Goal: Communication & Community: Answer question/provide support

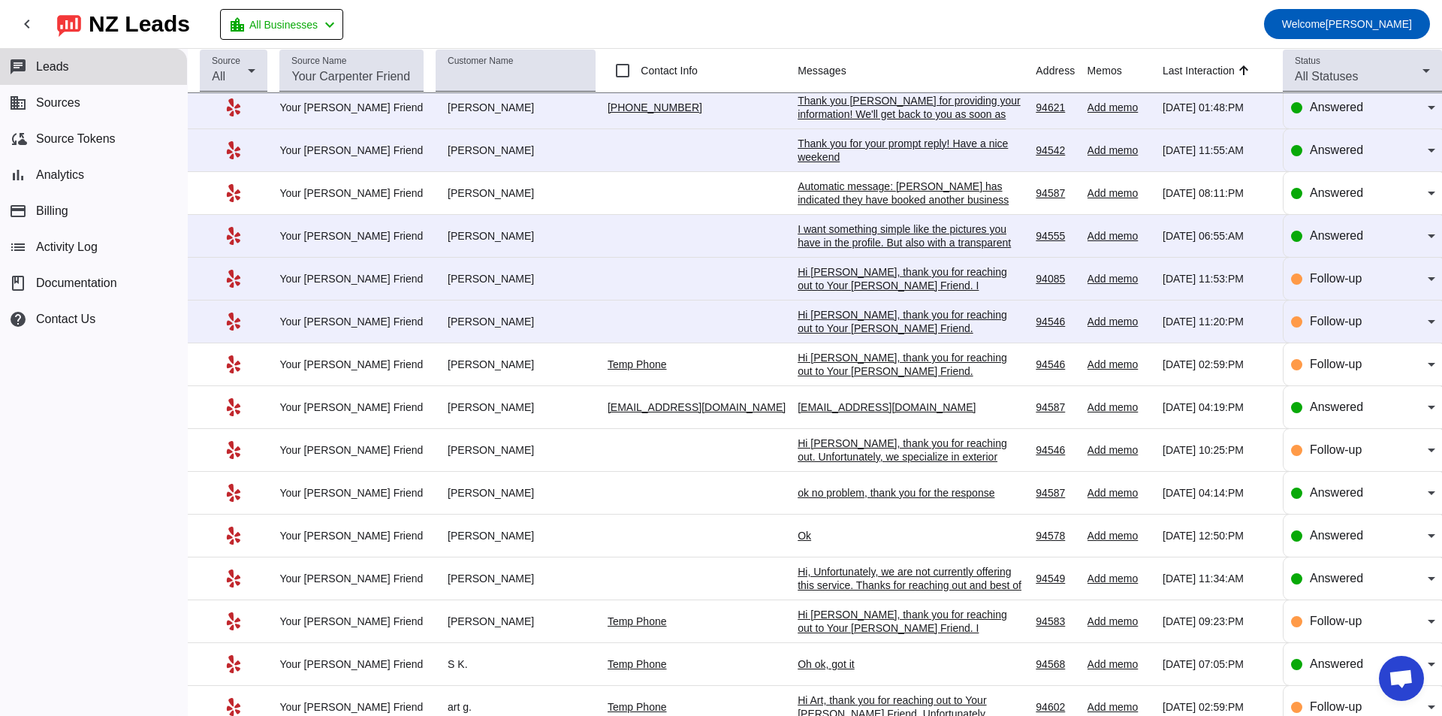
scroll to position [300, 0]
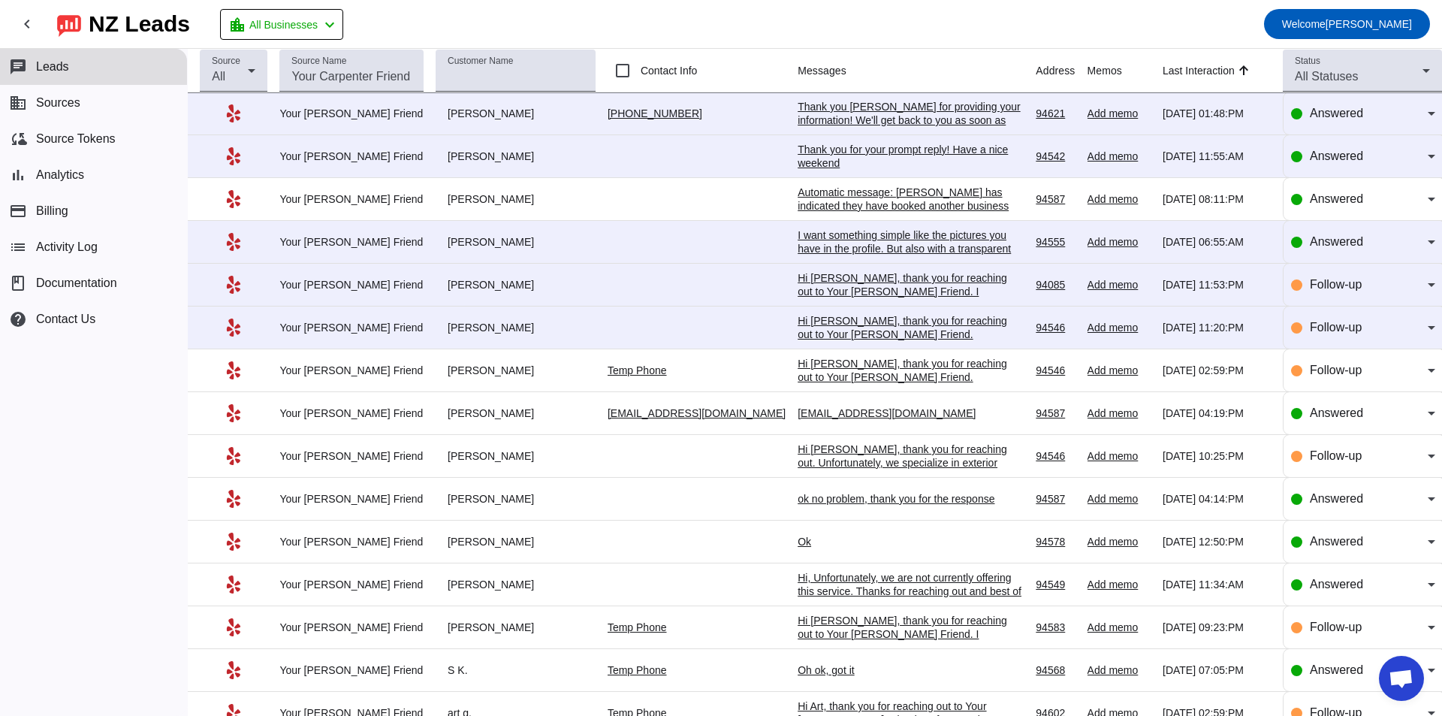
click at [861, 328] on div "Hi [PERSON_NAME], thank you for reaching out to Your [PERSON_NAME] Friend. Unfo…" at bounding box center [910, 354] width 225 height 81
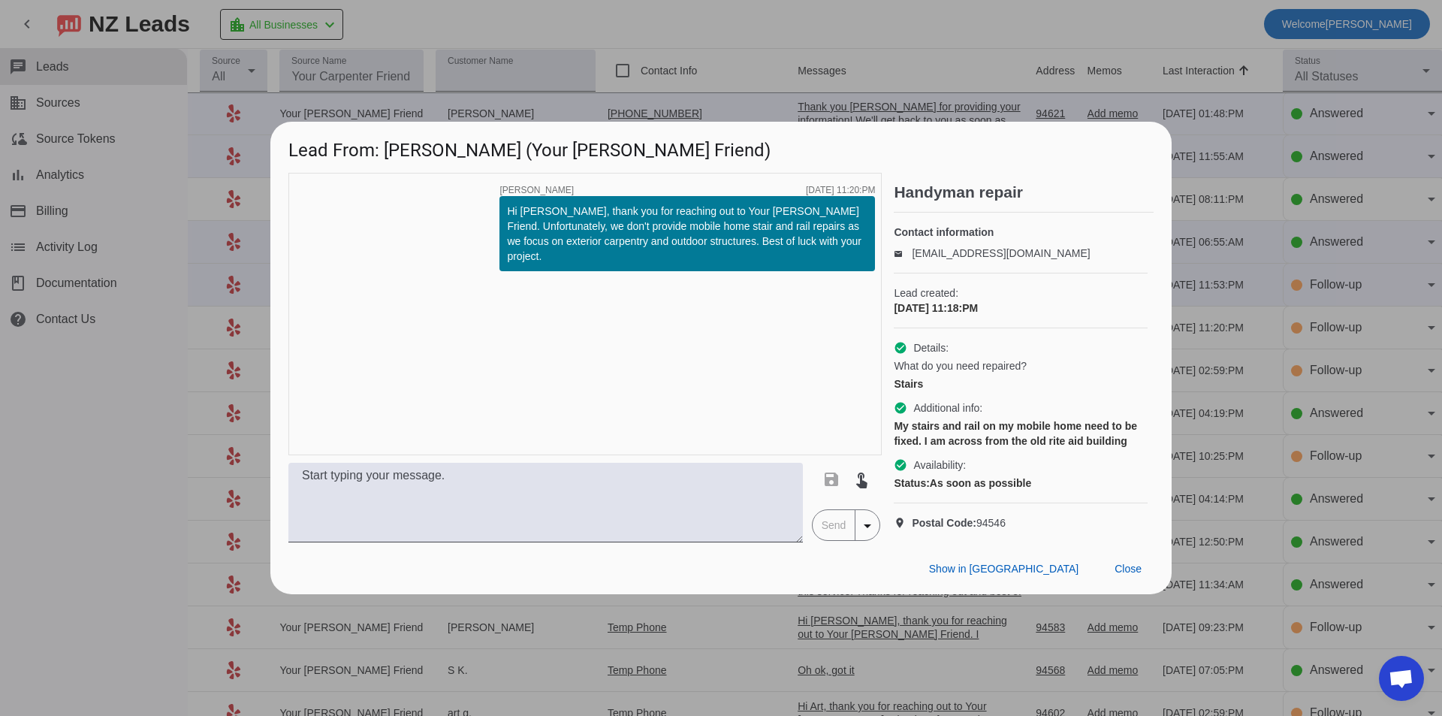
click at [180, 439] on div at bounding box center [721, 358] width 1442 height 716
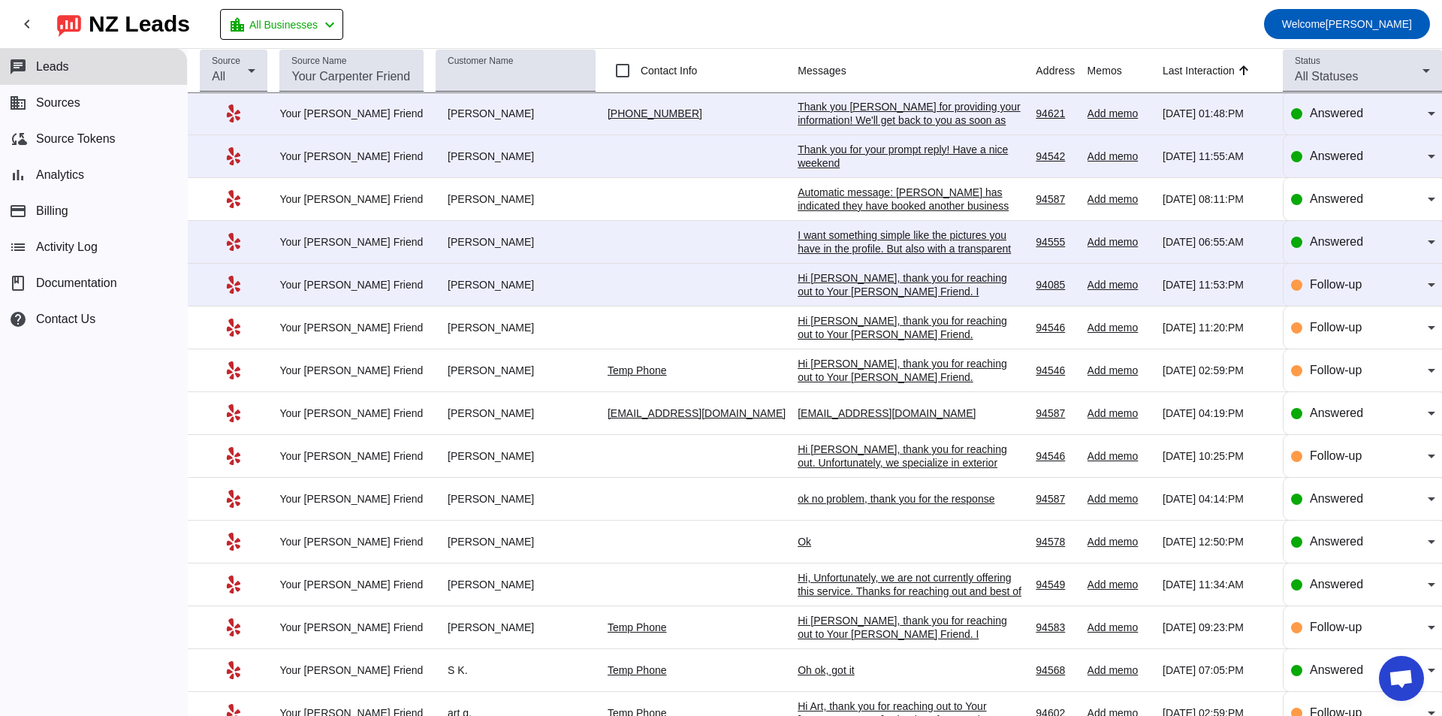
click at [823, 287] on div "Hi [PERSON_NAME], thank you for reaching out to Your [PERSON_NAME] Friend. I ap…" at bounding box center [910, 311] width 225 height 81
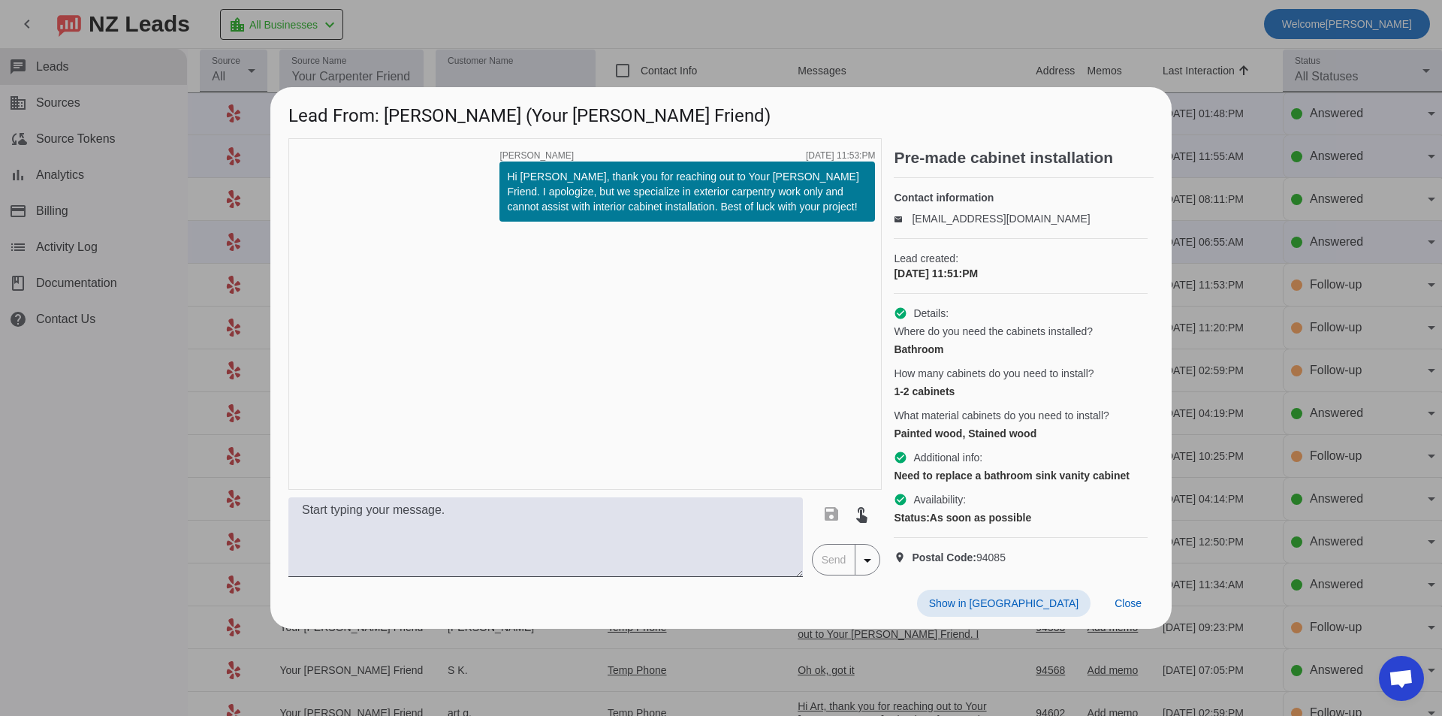
click at [769, 29] on div at bounding box center [721, 358] width 1442 height 716
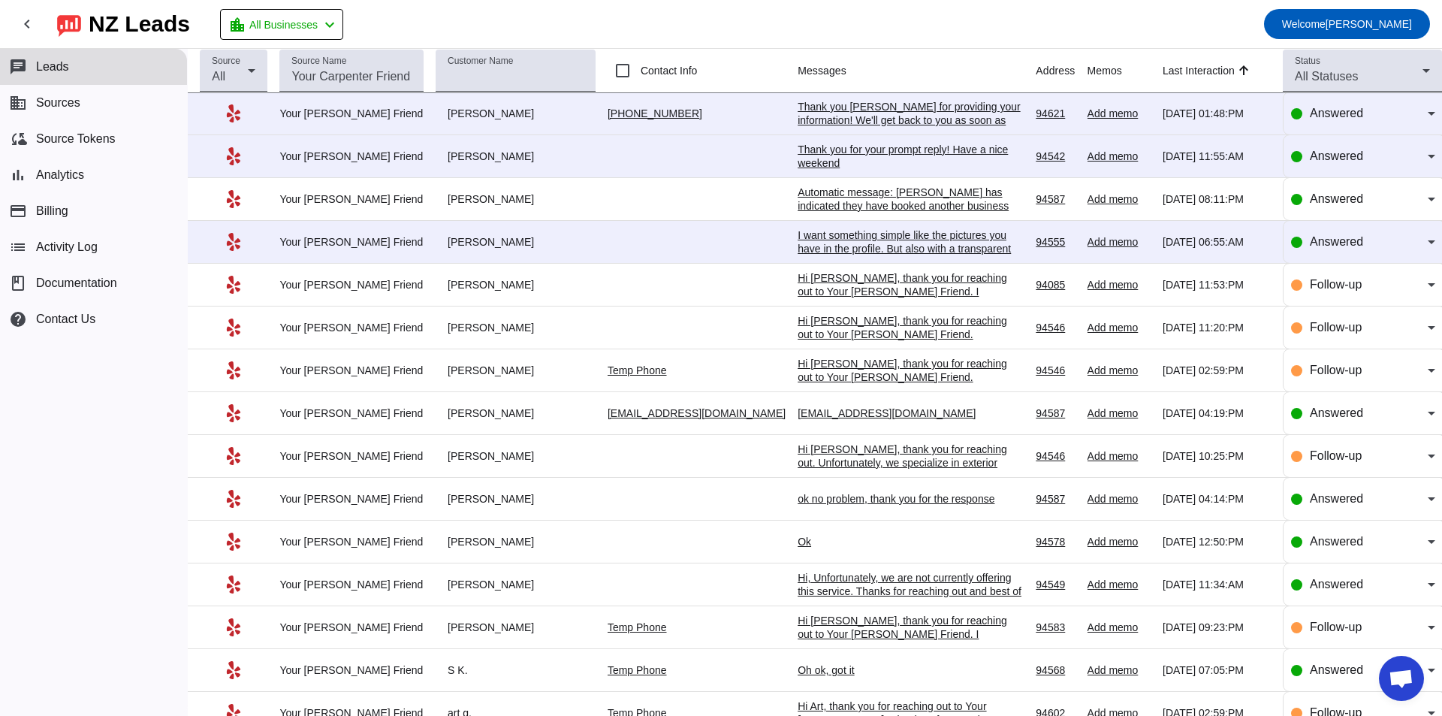
click at [897, 243] on div "I want something simple like the pictures you have in the profile. But also wit…" at bounding box center [910, 248] width 225 height 41
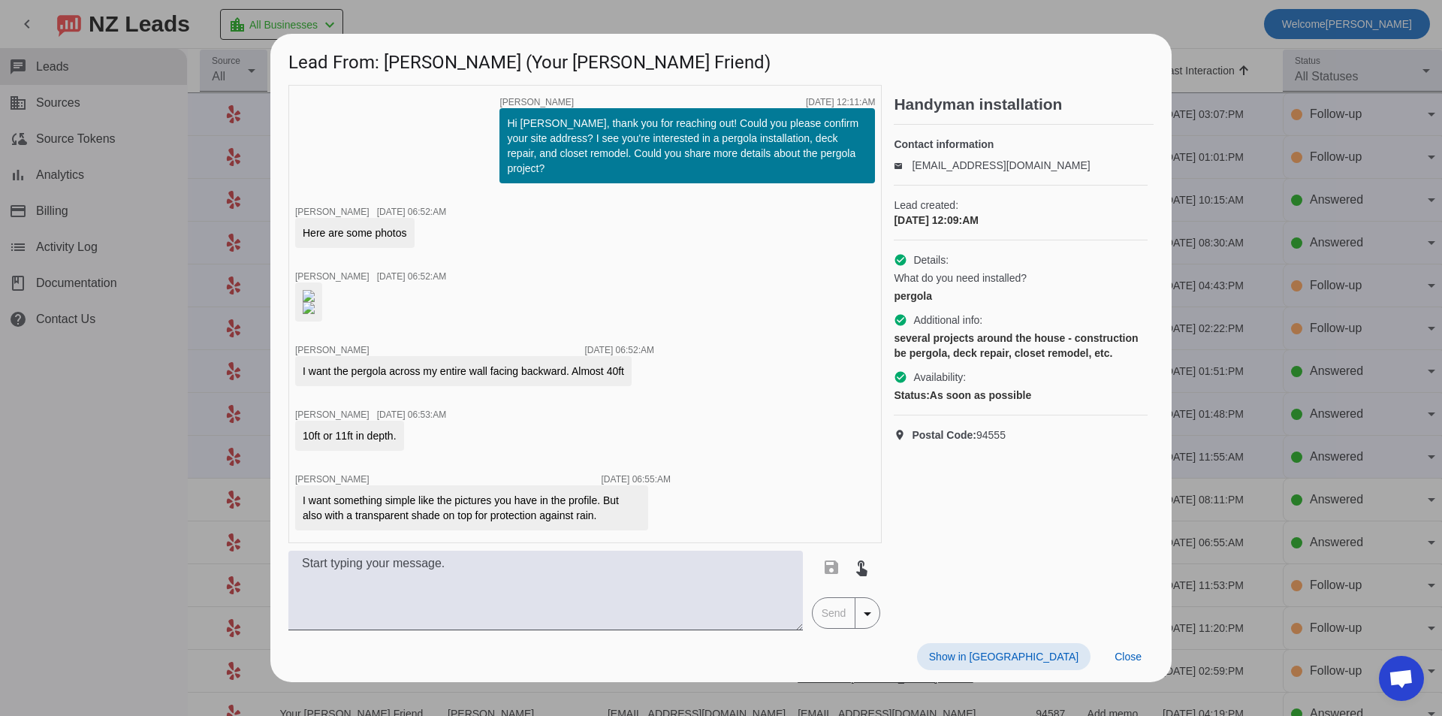
scroll to position [74, 0]
click at [562, 599] on textarea at bounding box center [545, 591] width 515 height 80
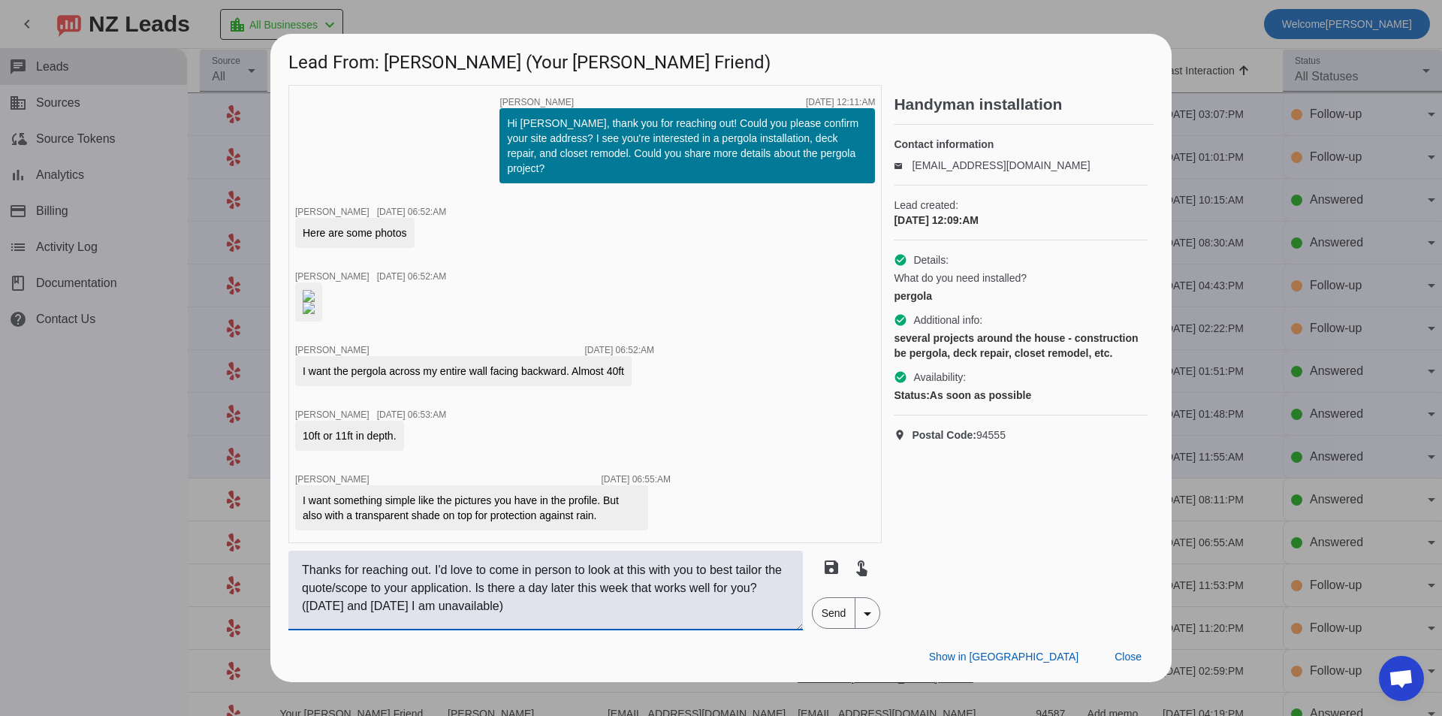
scroll to position [47, 0]
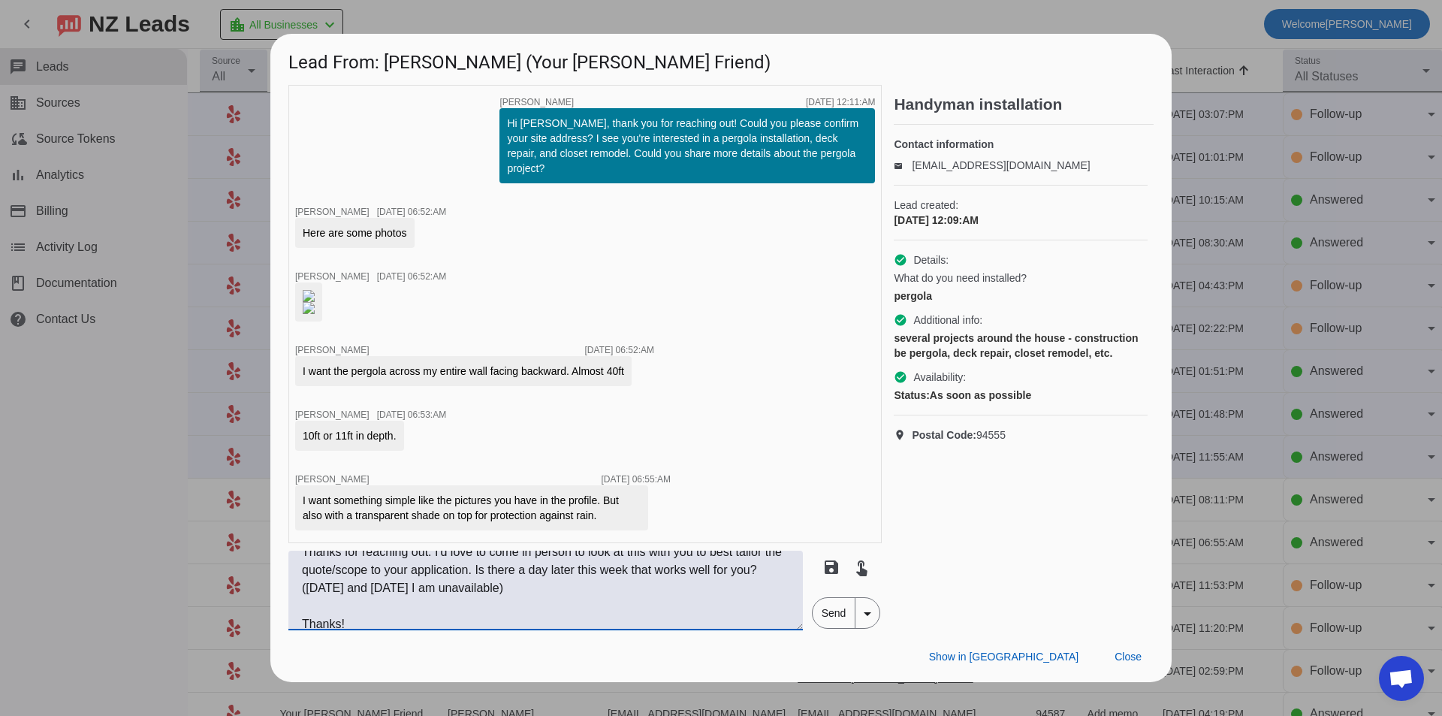
type textarea "Hi [PERSON_NAME], Thanks for reaching out. I'd love to come in person to look a…"
click at [823, 628] on span "Send" at bounding box center [834, 613] width 43 height 30
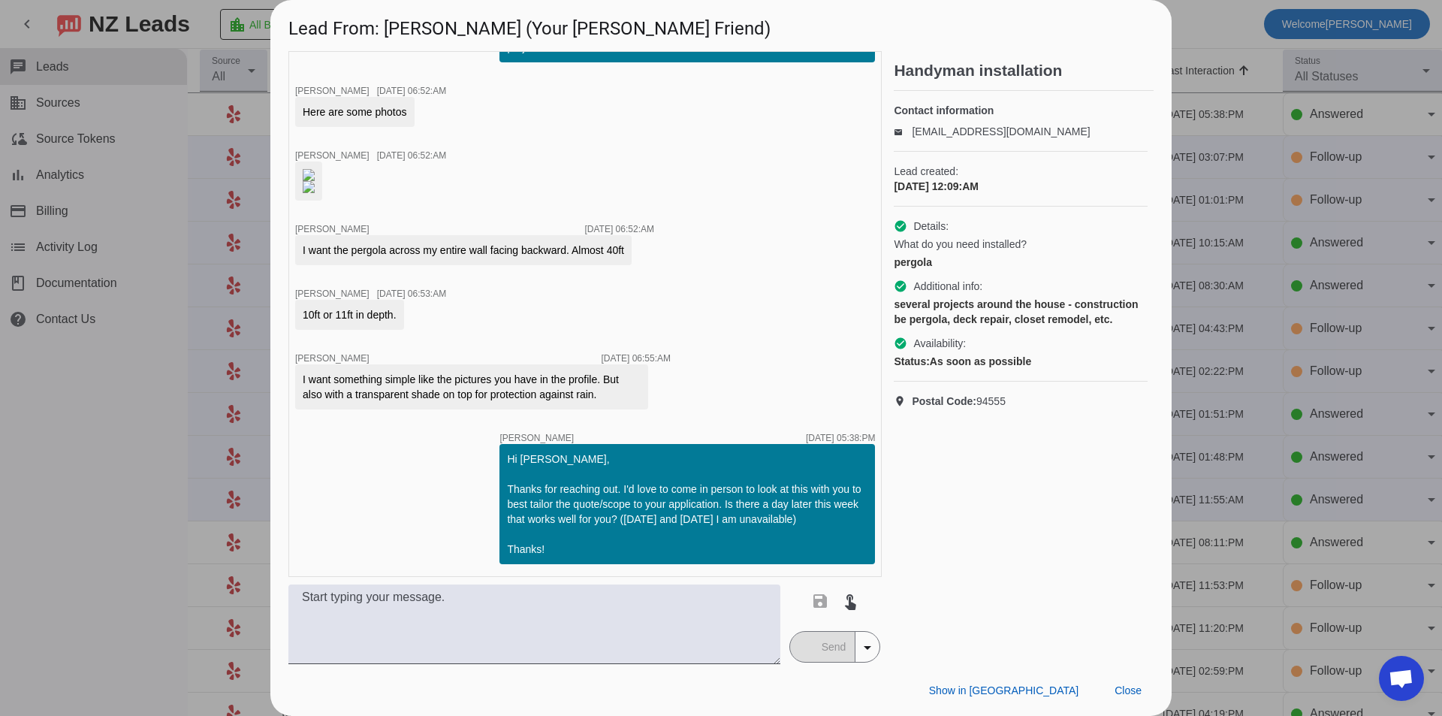
scroll to position [228, 0]
click at [315, 181] on img at bounding box center [309, 187] width 12 height 12
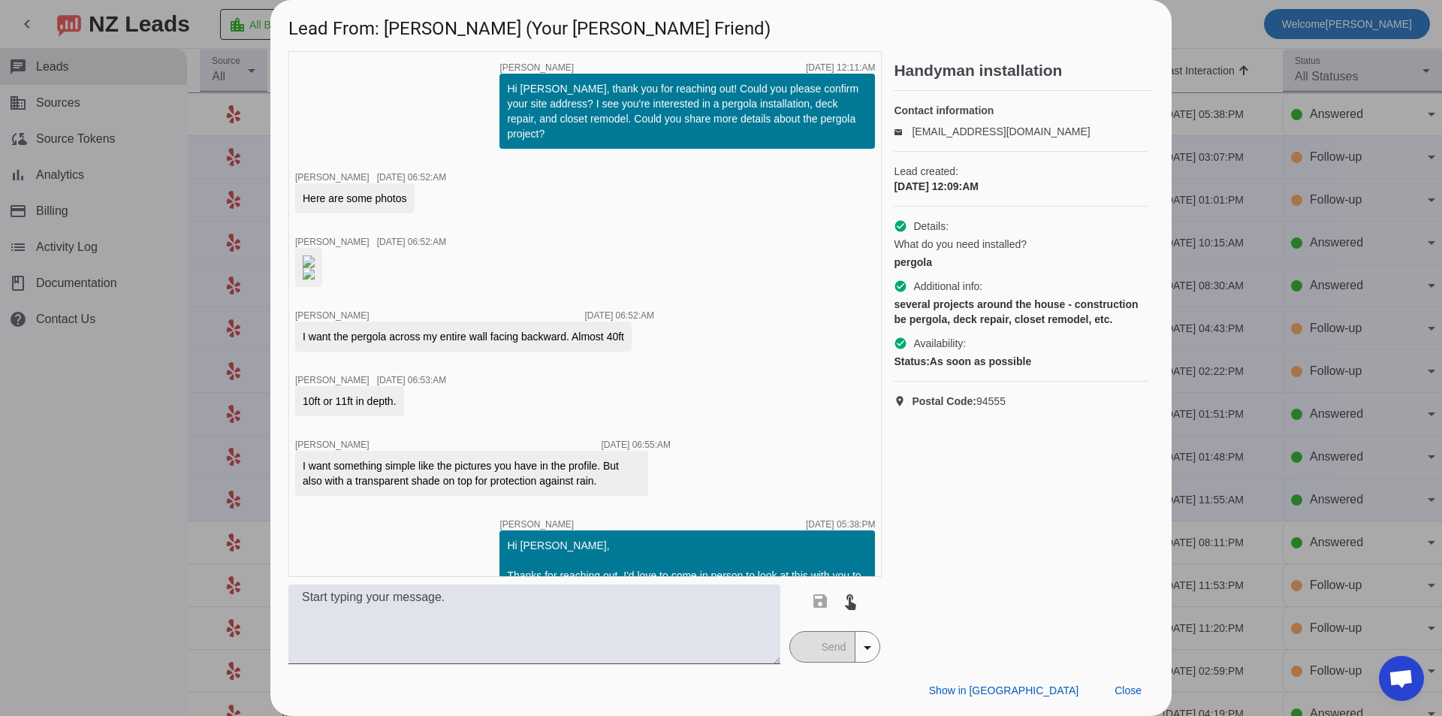
scroll to position [0, 0]
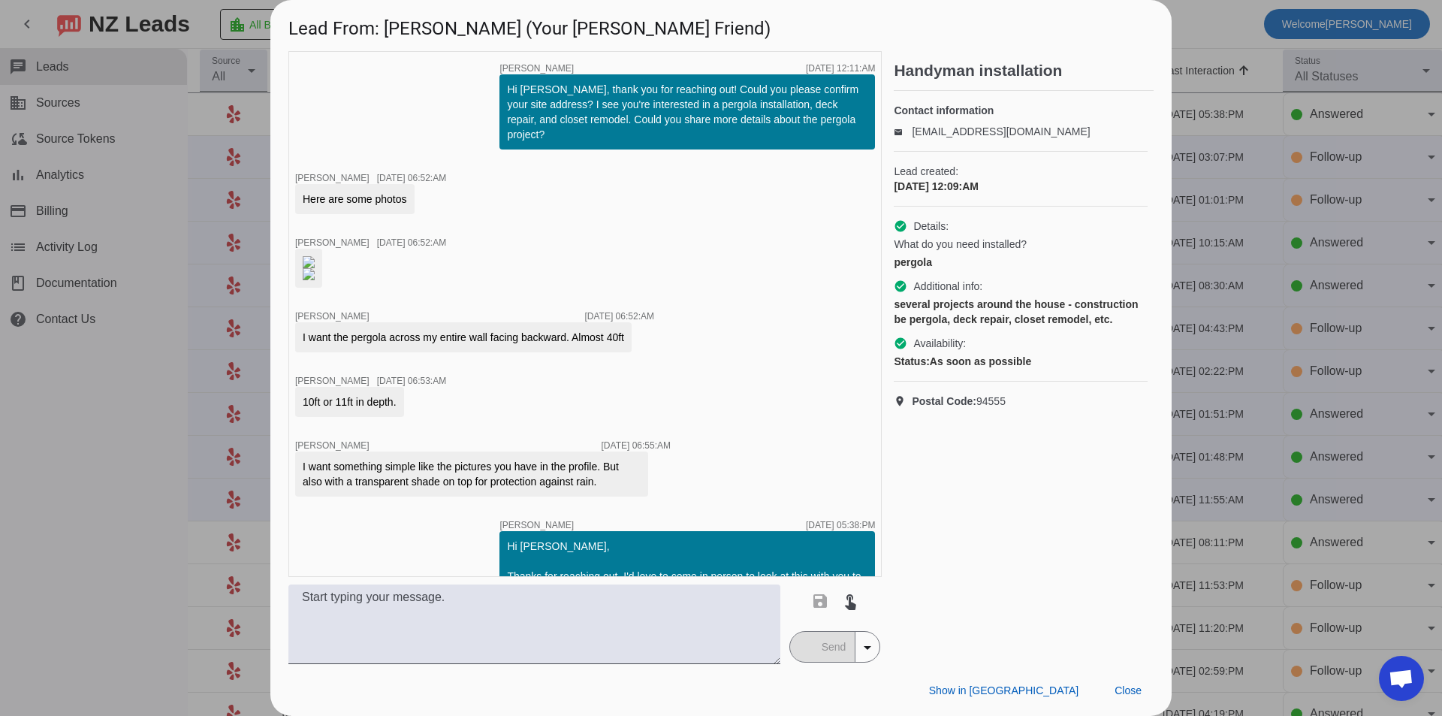
click at [315, 260] on img at bounding box center [309, 262] width 12 height 12
click at [128, 436] on div at bounding box center [721, 358] width 1442 height 716
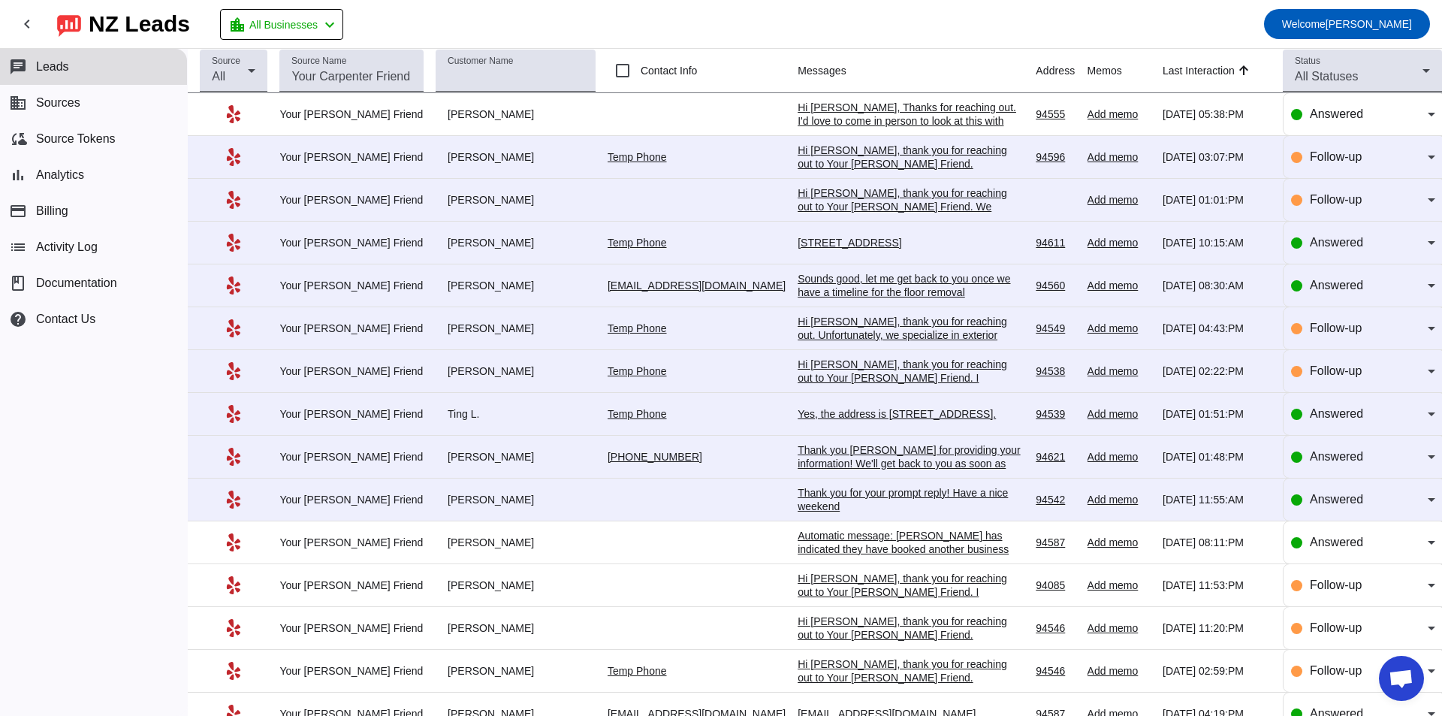
click at [807, 502] on div "Thank you for your prompt reply! Have a nice weekend" at bounding box center [910, 499] width 225 height 27
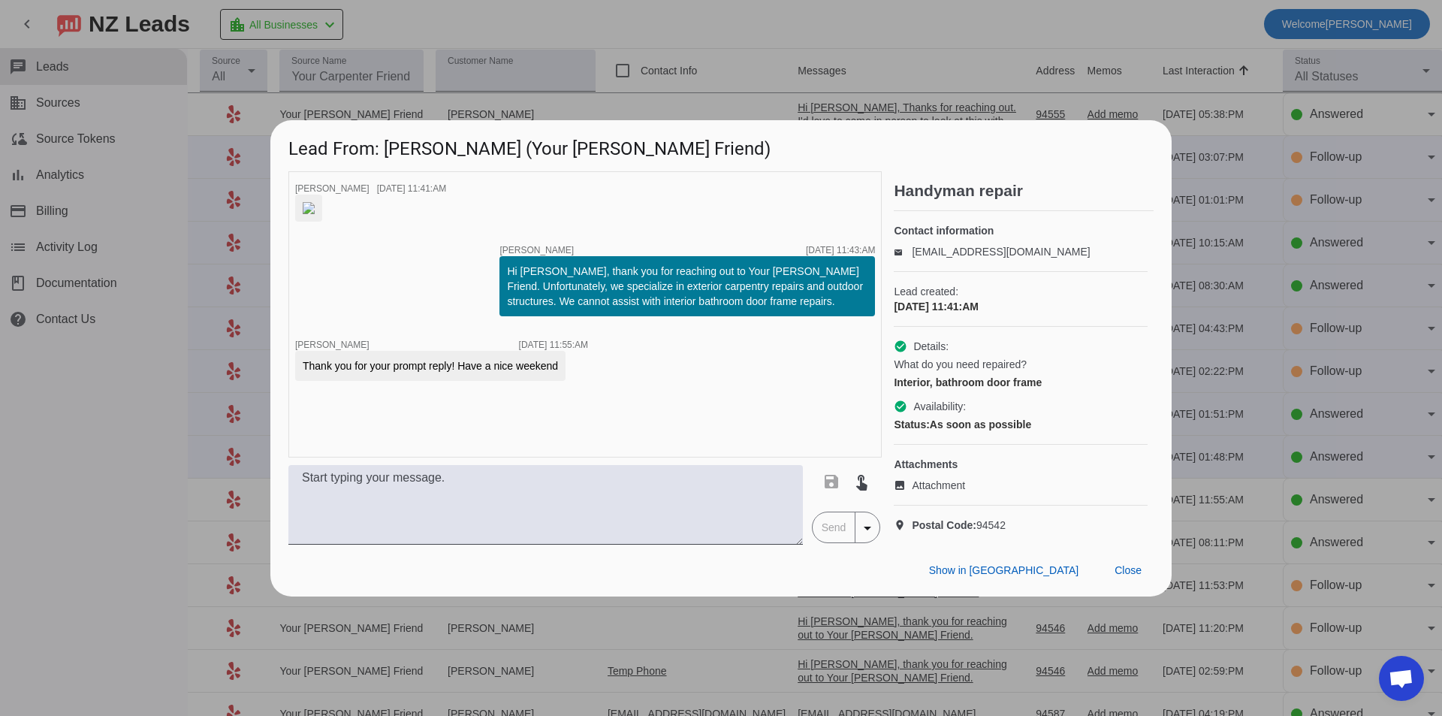
click at [143, 420] on div at bounding box center [721, 358] width 1442 height 716
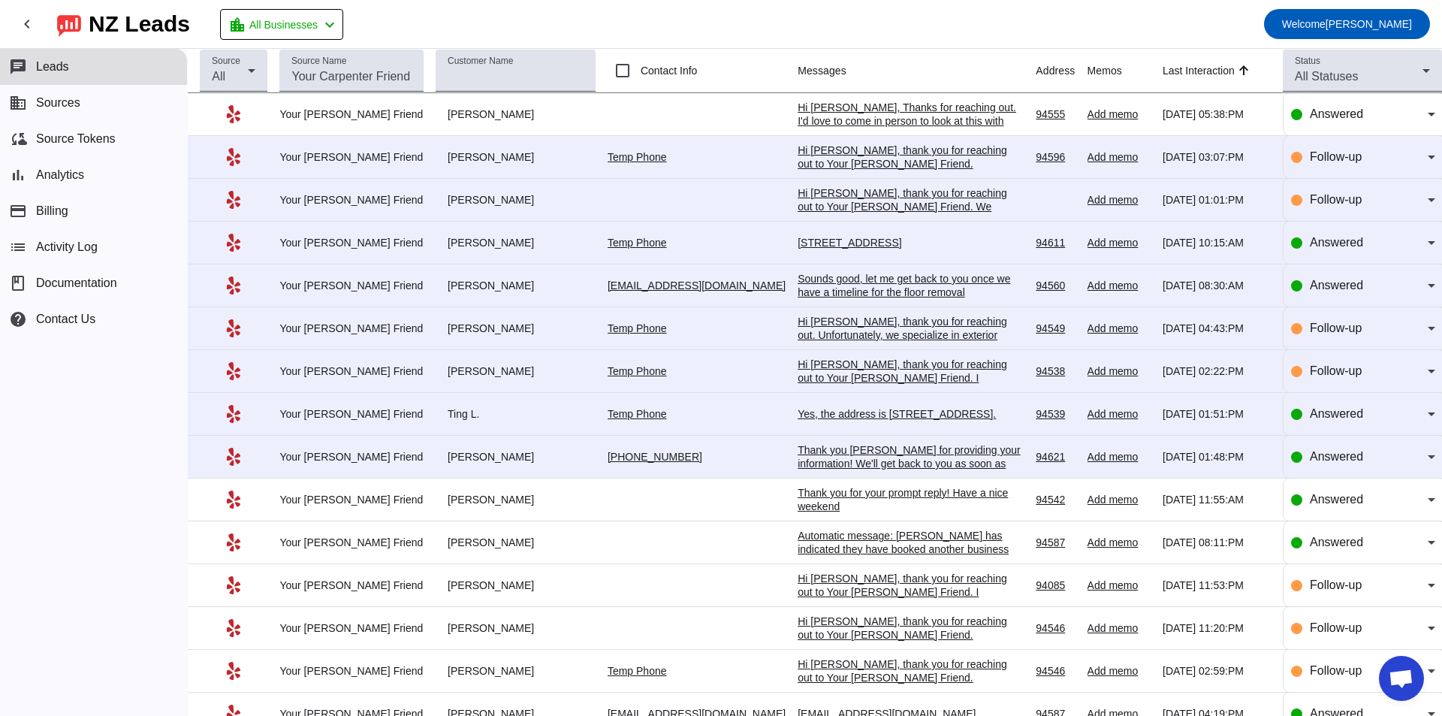
click at [823, 448] on div "Thank you [PERSON_NAME] for providing your information! We'll get back to you a…" at bounding box center [910, 463] width 225 height 41
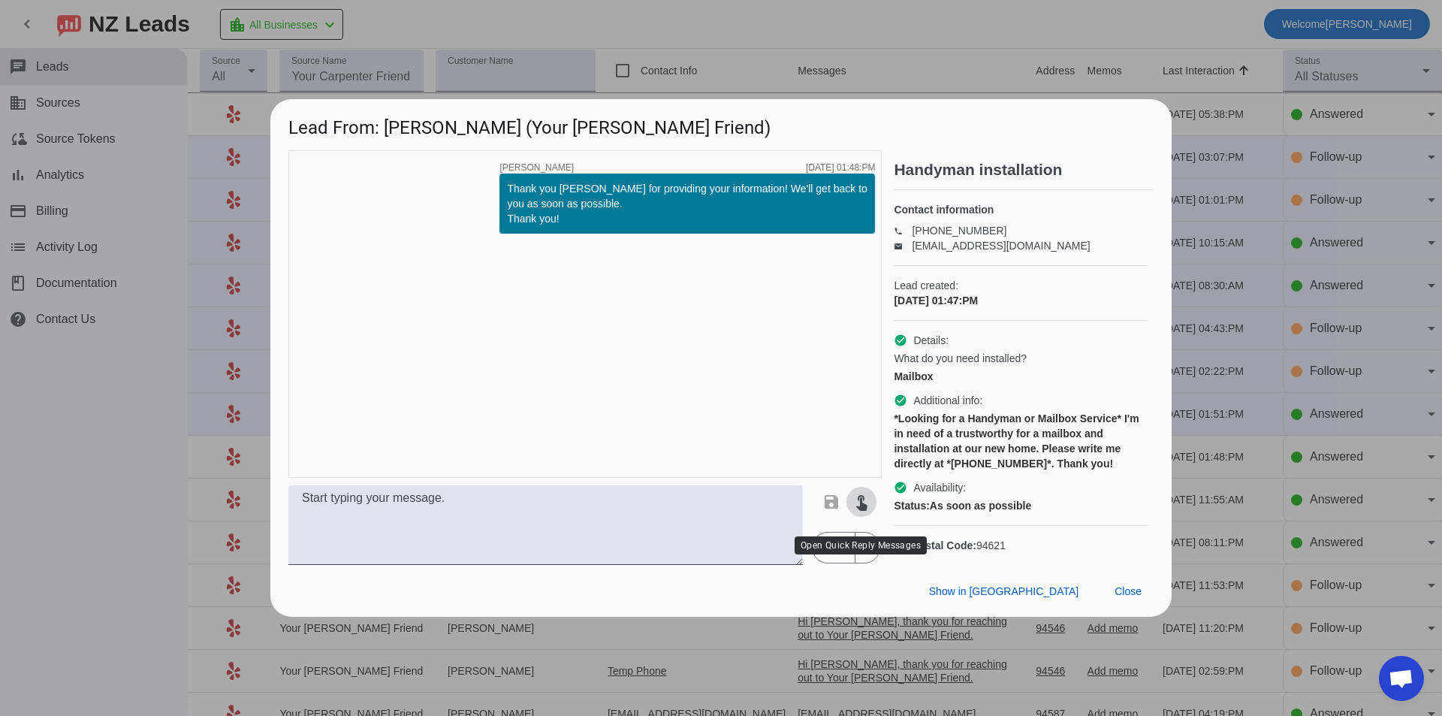
click at [872, 519] on span at bounding box center [862, 502] width 36 height 36
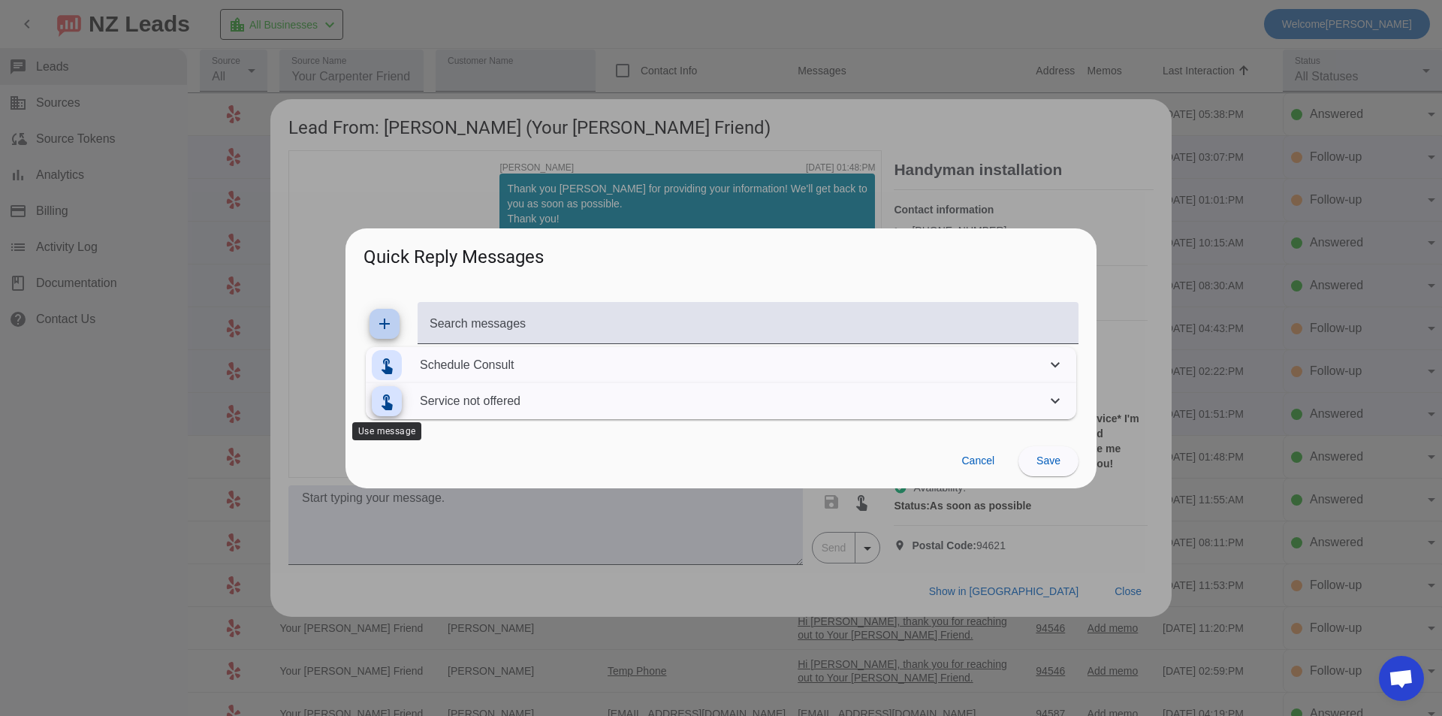
drag, startPoint x: 388, startPoint y: 400, endPoint x: 427, endPoint y: 398, distance: 39.1
click at [390, 400] on mat-icon "touch_app" at bounding box center [387, 401] width 18 height 18
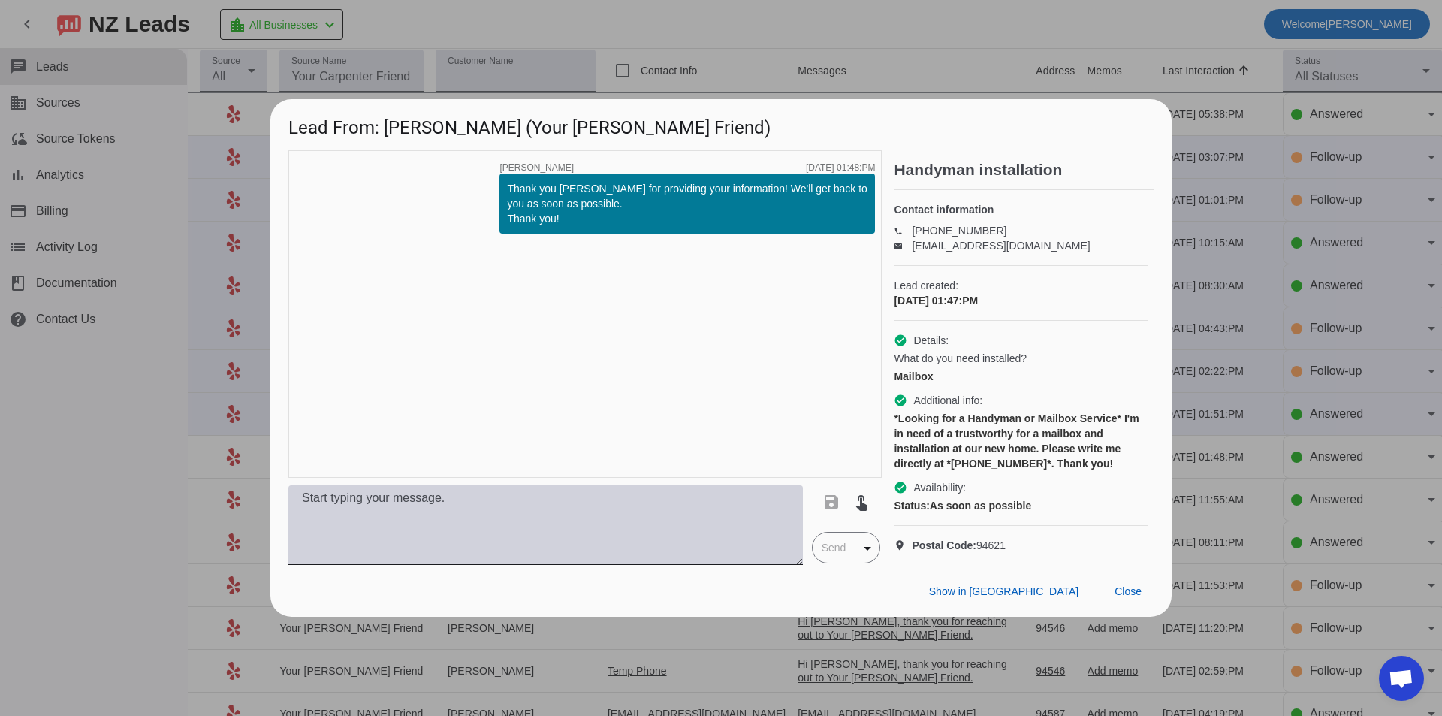
type textarea "Hi, Unfortunately, we are not currently offering this service. Thanks for reach…"
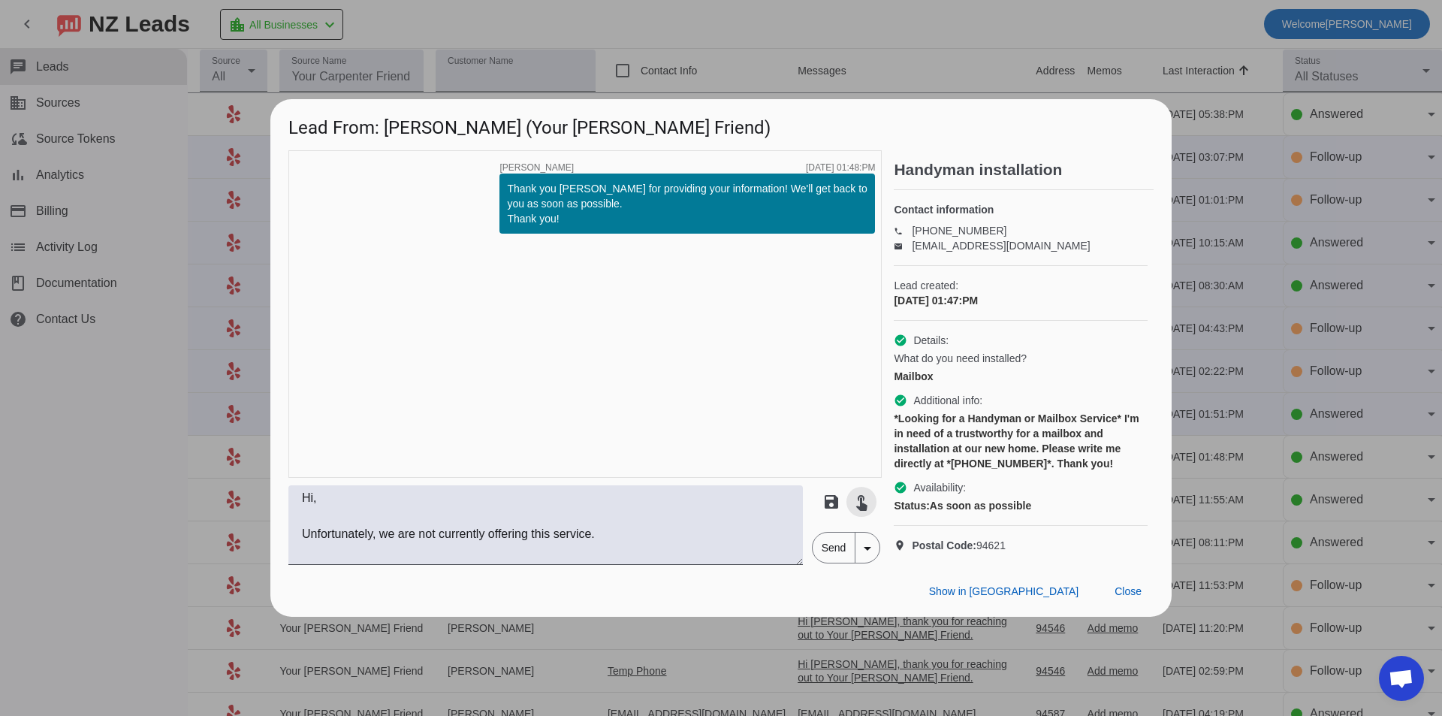
click at [828, 563] on span "Send" at bounding box center [834, 548] width 43 height 30
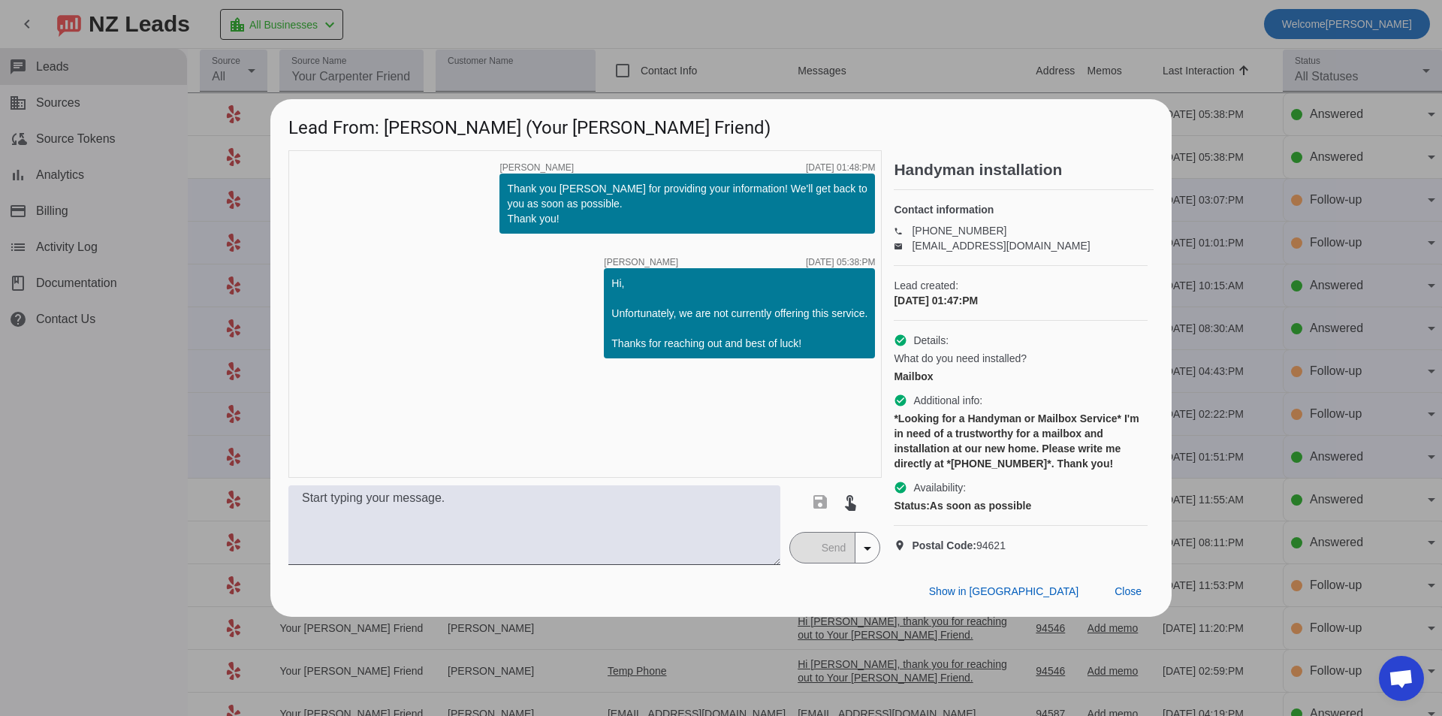
click at [149, 497] on div at bounding box center [721, 358] width 1442 height 716
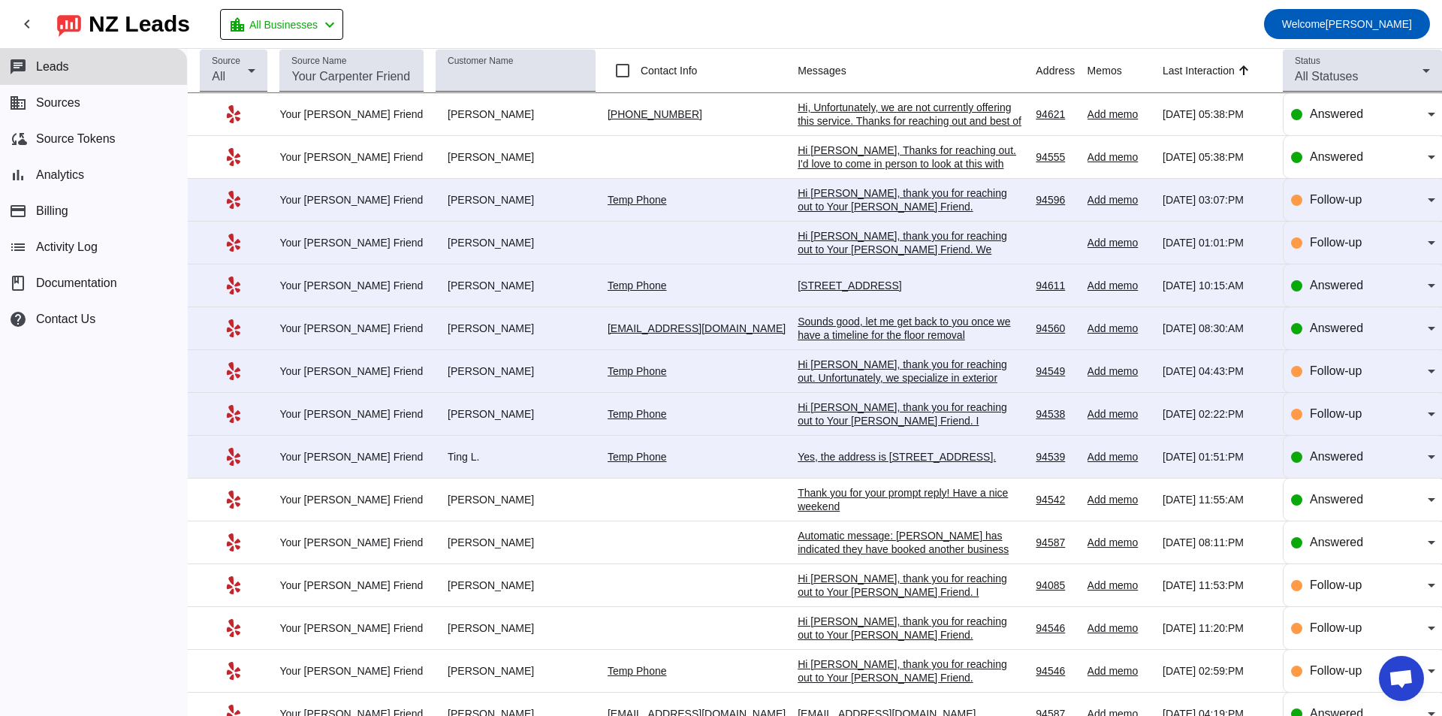
click at [805, 457] on div "Yes, the address is [STREET_ADDRESS]." at bounding box center [910, 457] width 225 height 14
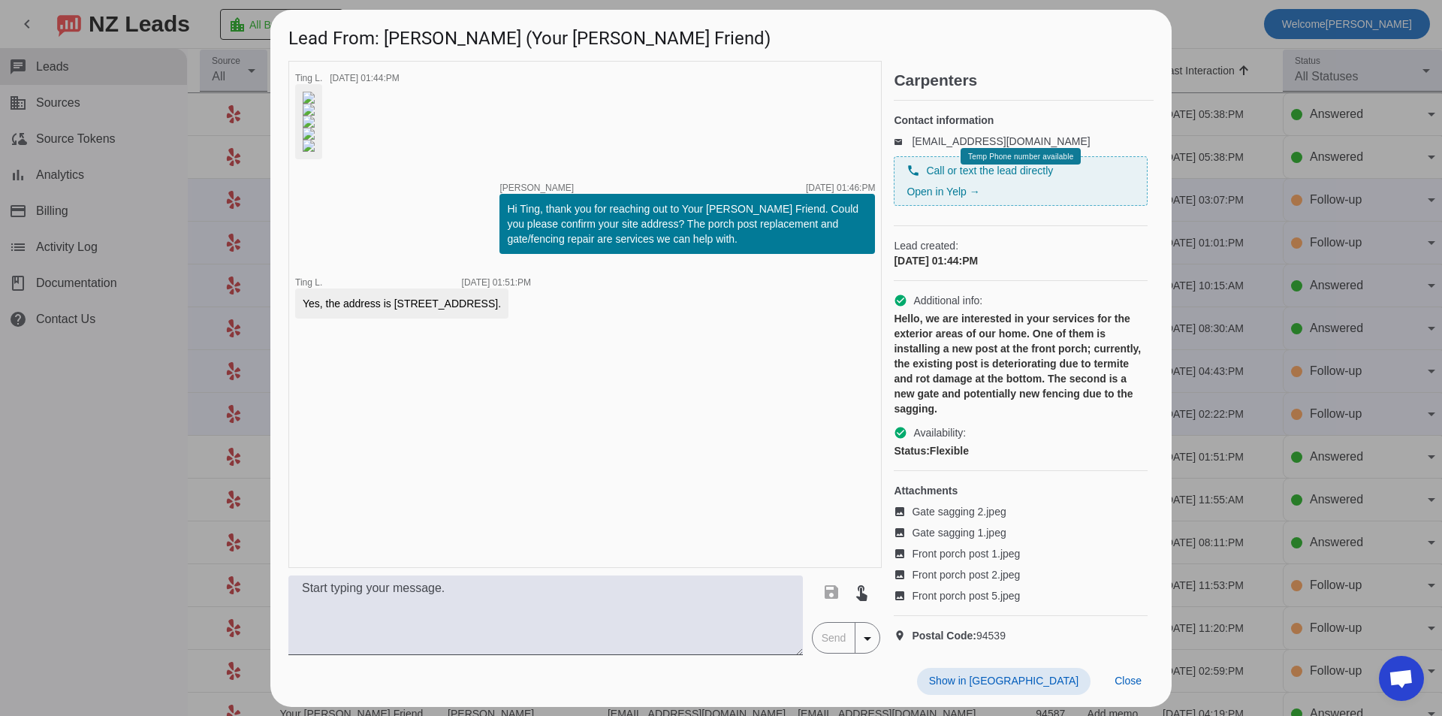
scroll to position [210, 0]
click at [315, 140] on img at bounding box center [309, 134] width 12 height 12
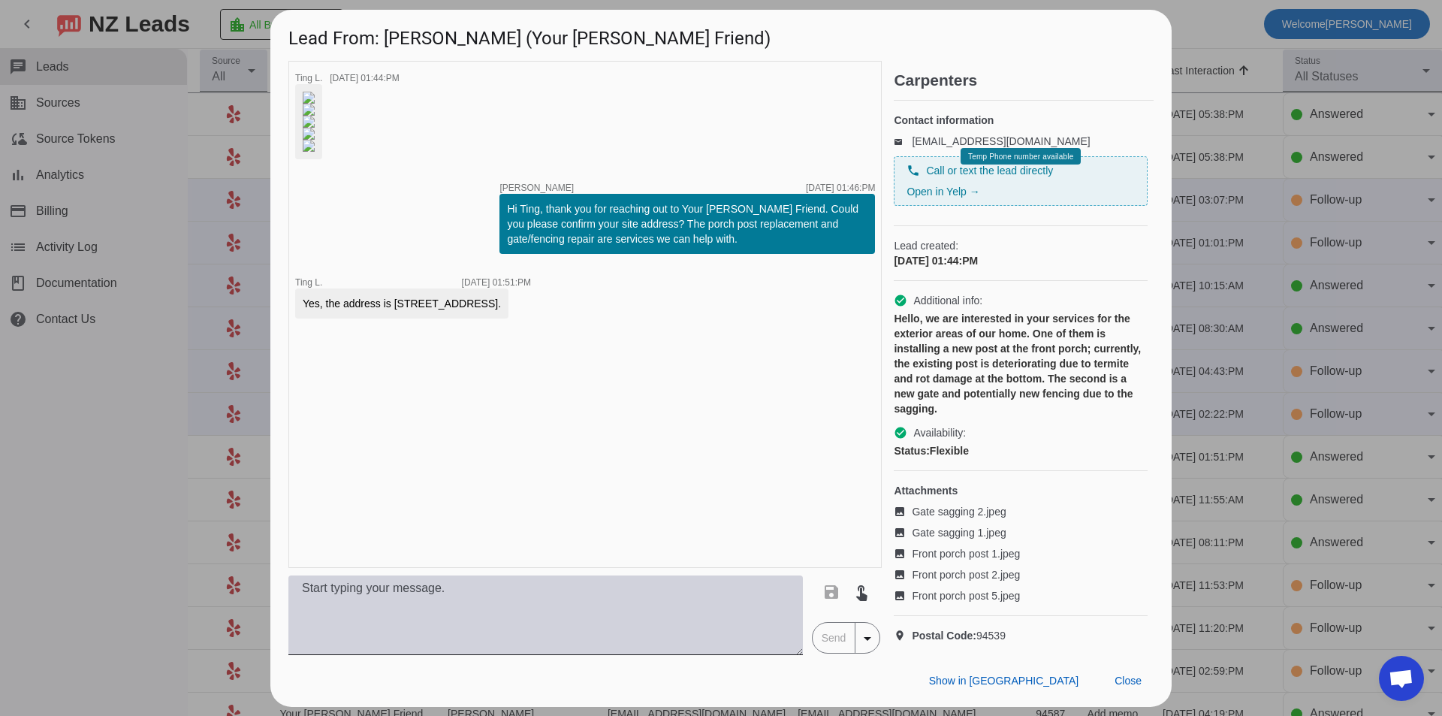
click at [517, 617] on textarea at bounding box center [545, 615] width 515 height 80
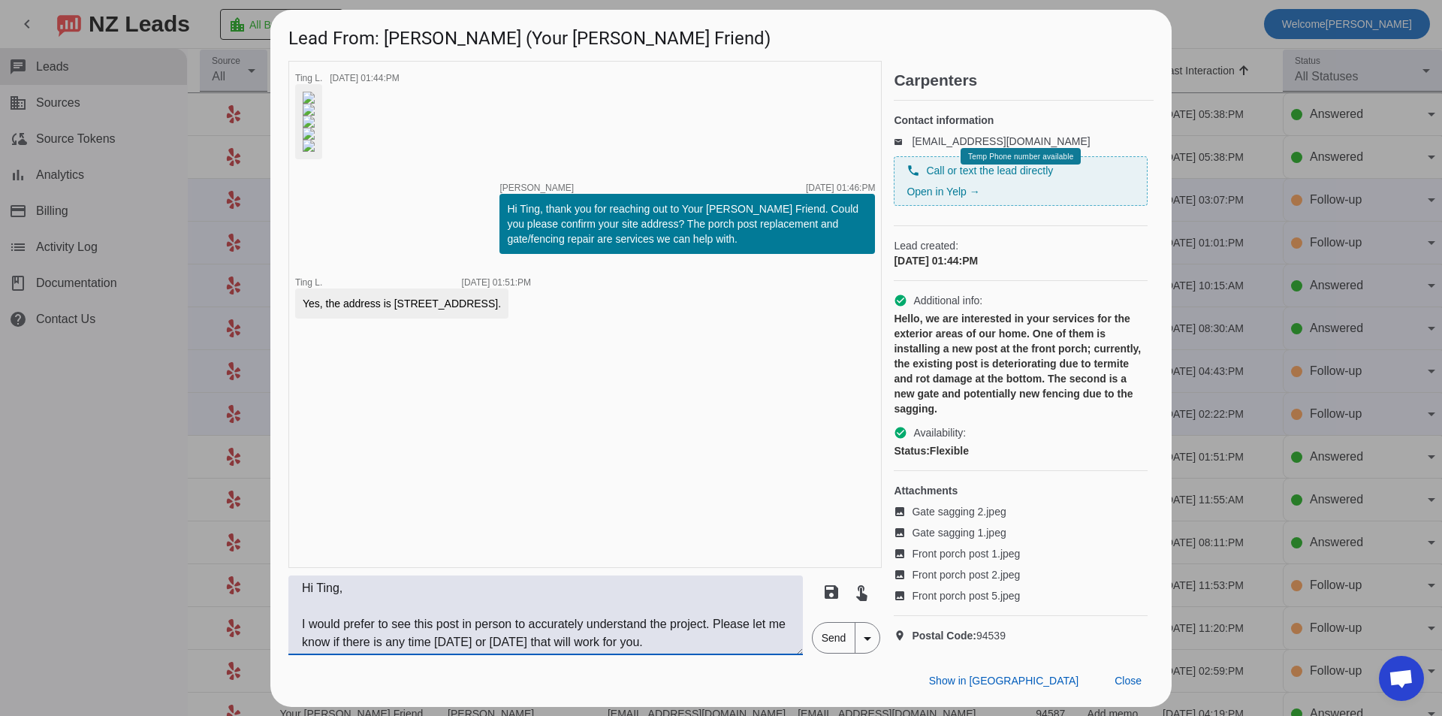
scroll to position [29, 0]
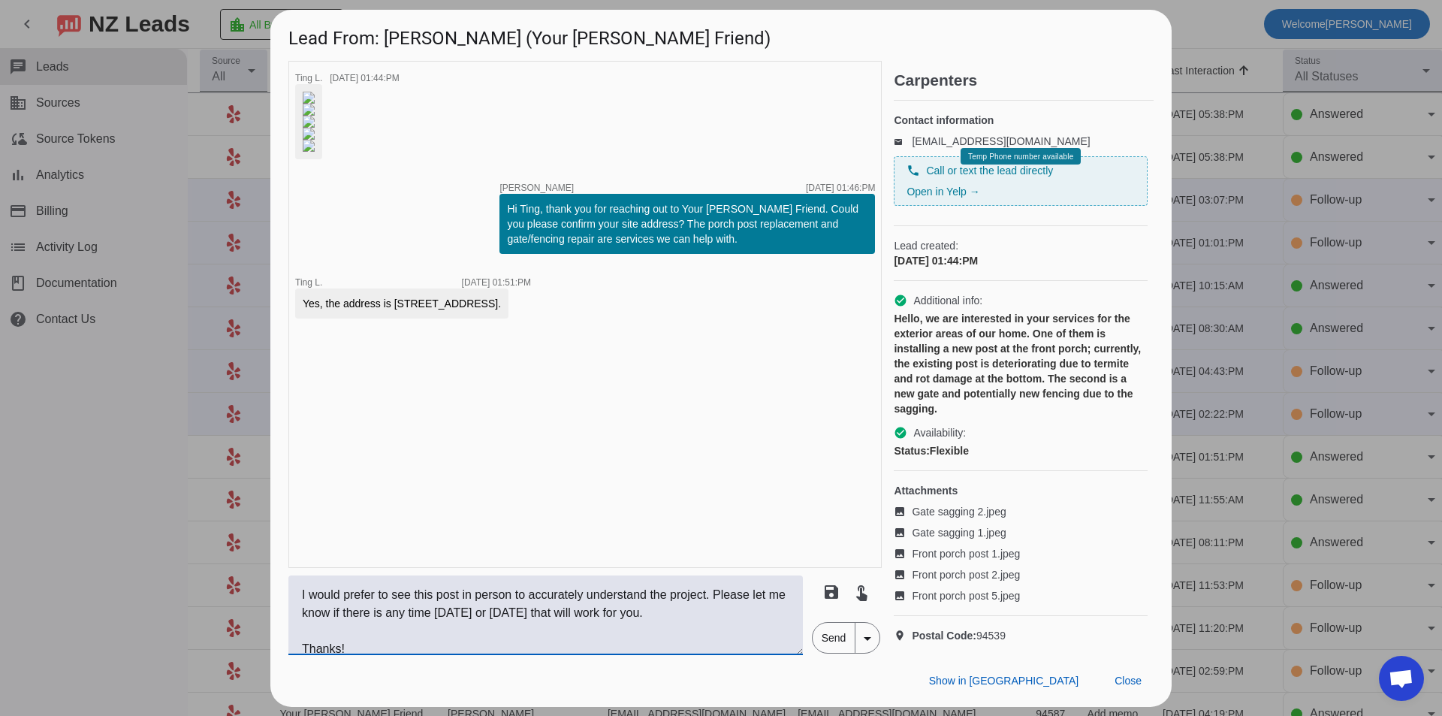
type textarea "Hi Ting, I would prefer to see this post in person to accurately understand the…"
click at [826, 653] on span "Send" at bounding box center [834, 638] width 43 height 30
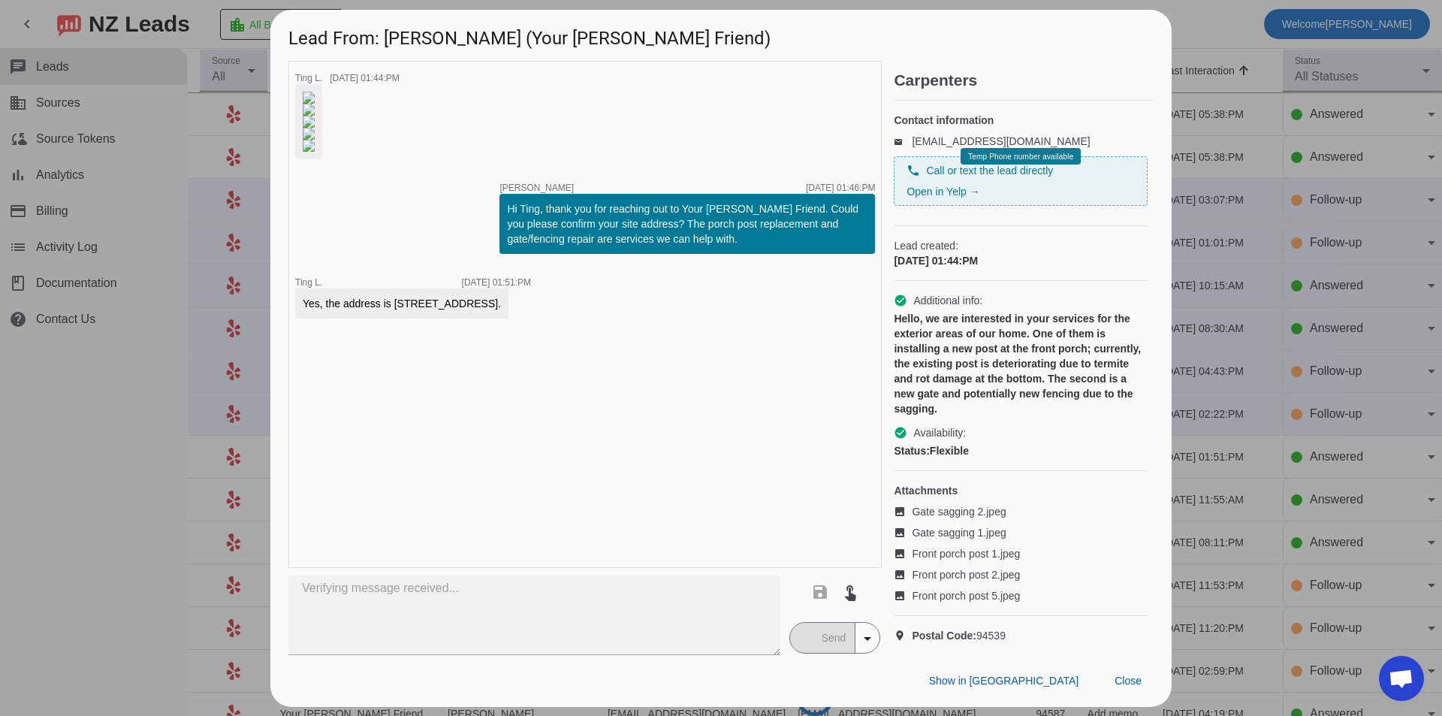
scroll to position [440, 0]
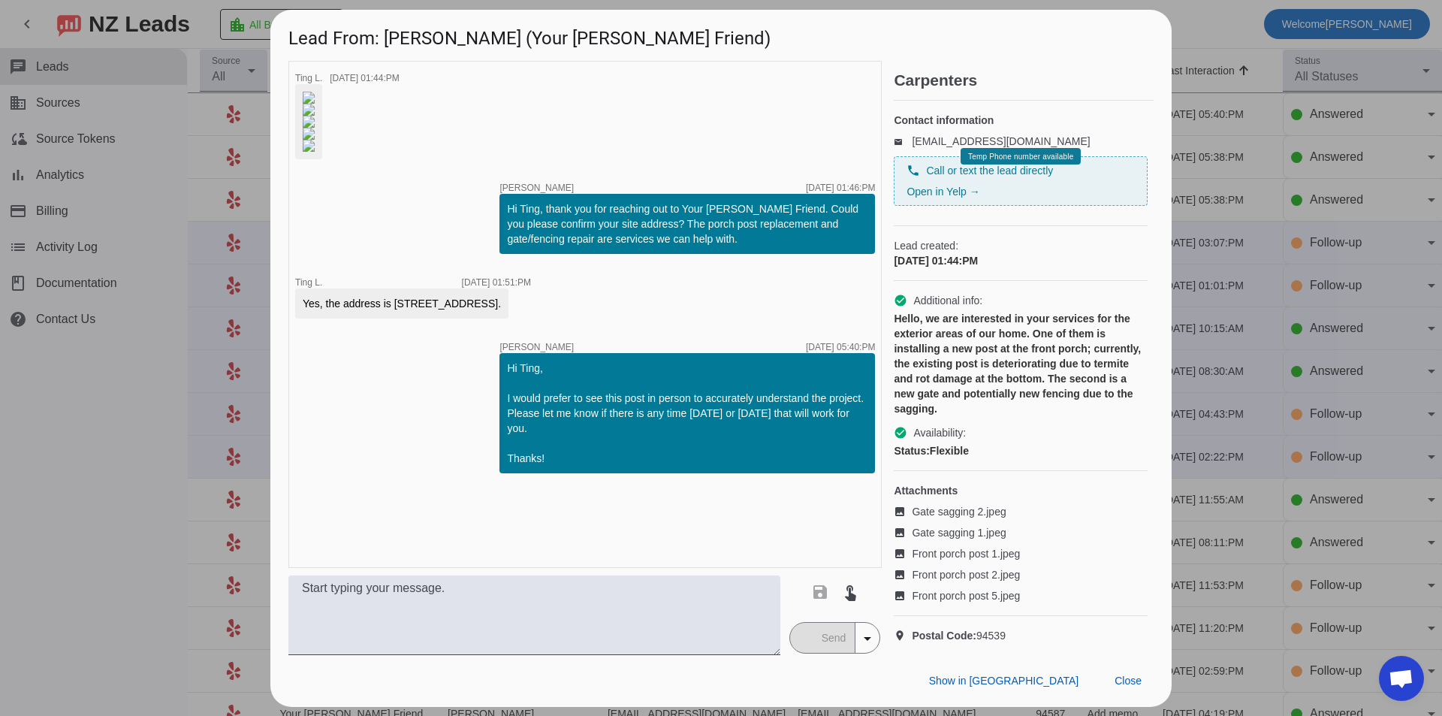
click at [113, 504] on div at bounding box center [721, 358] width 1442 height 716
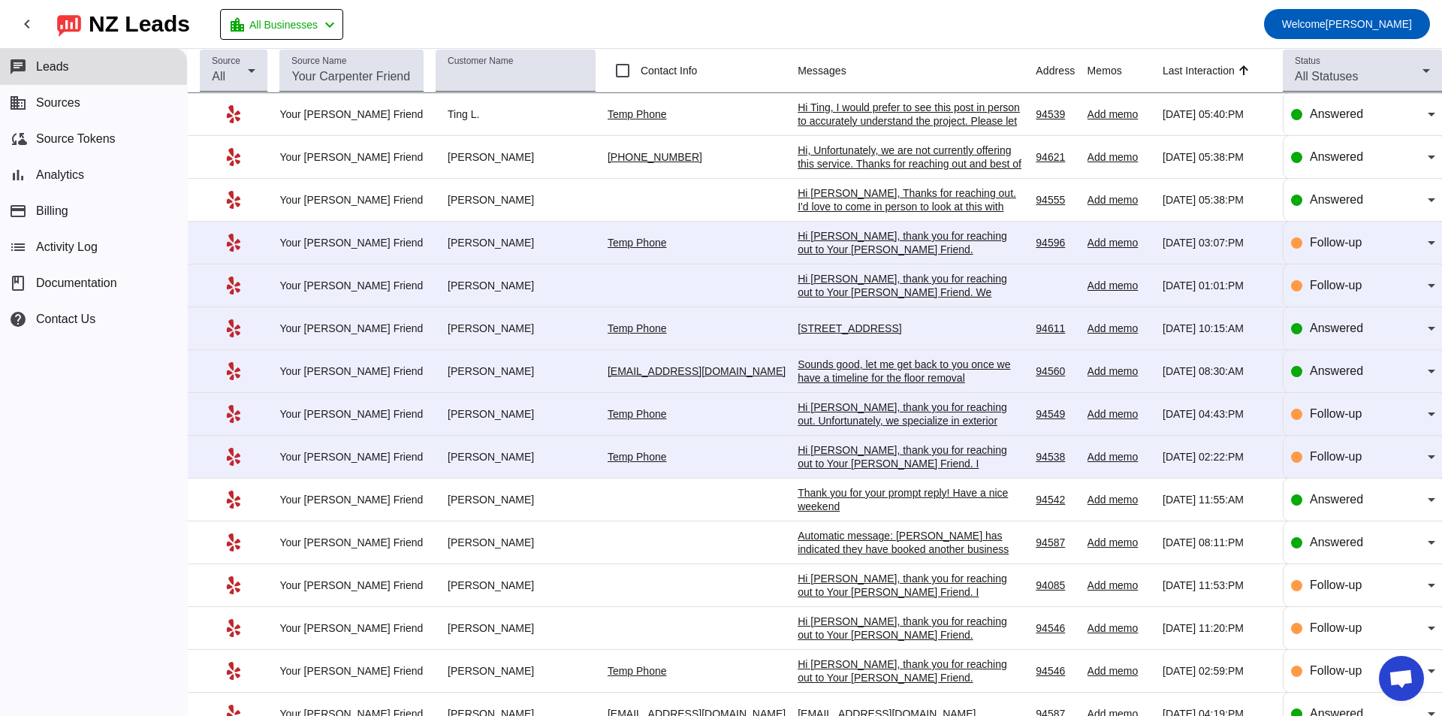
click at [842, 457] on div "Hi [PERSON_NAME], thank you for reaching out to Your [PERSON_NAME] Friend. I ap…" at bounding box center [910, 477] width 225 height 68
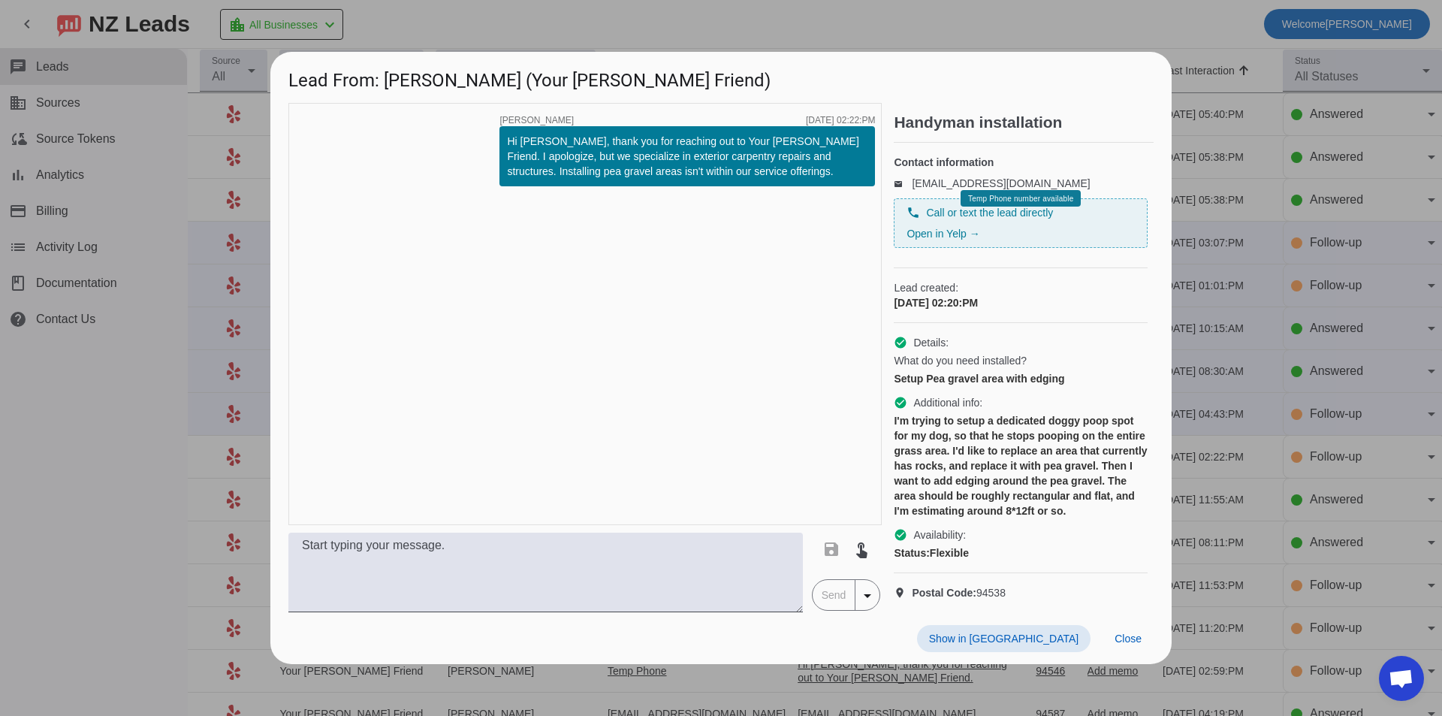
click at [86, 425] on div at bounding box center [721, 358] width 1442 height 716
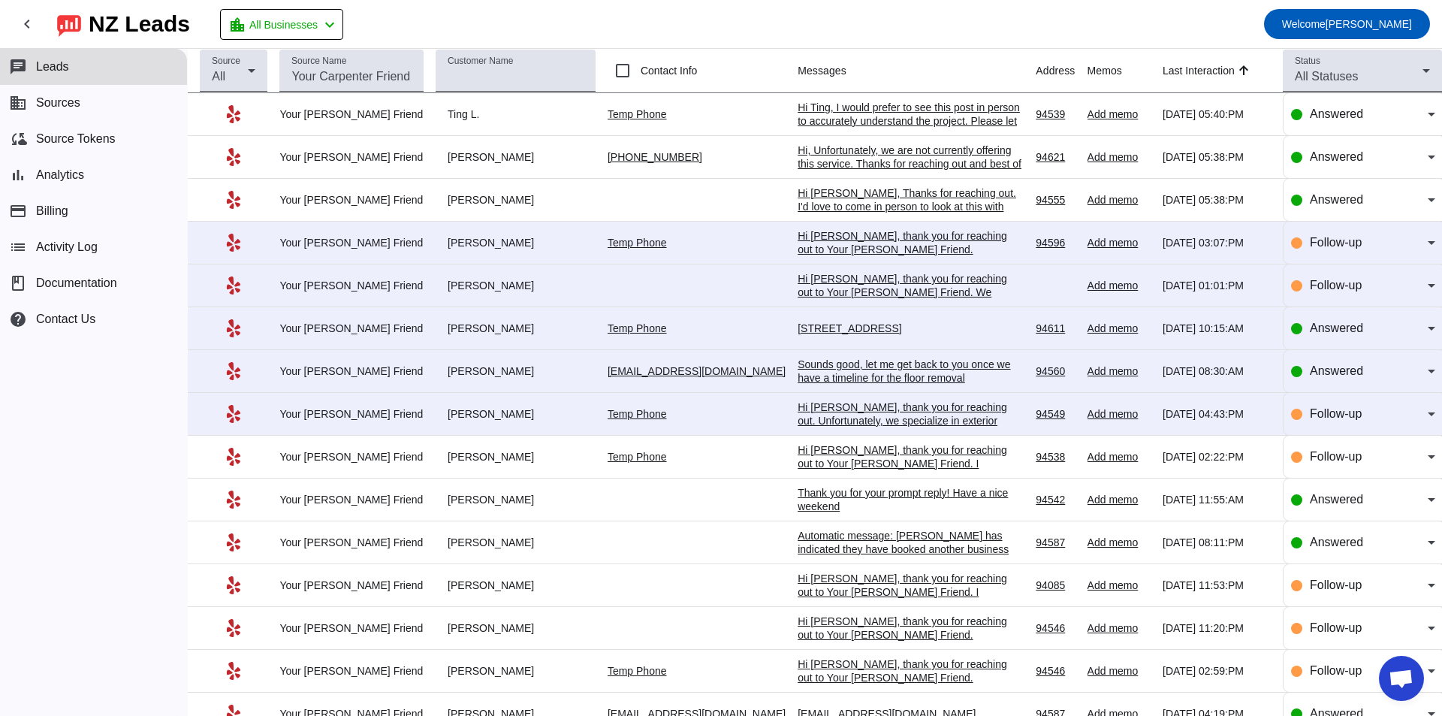
click at [844, 412] on div "Hi [PERSON_NAME], thank you for reaching out. Unfortunately, we specialize in e…" at bounding box center [910, 434] width 225 height 68
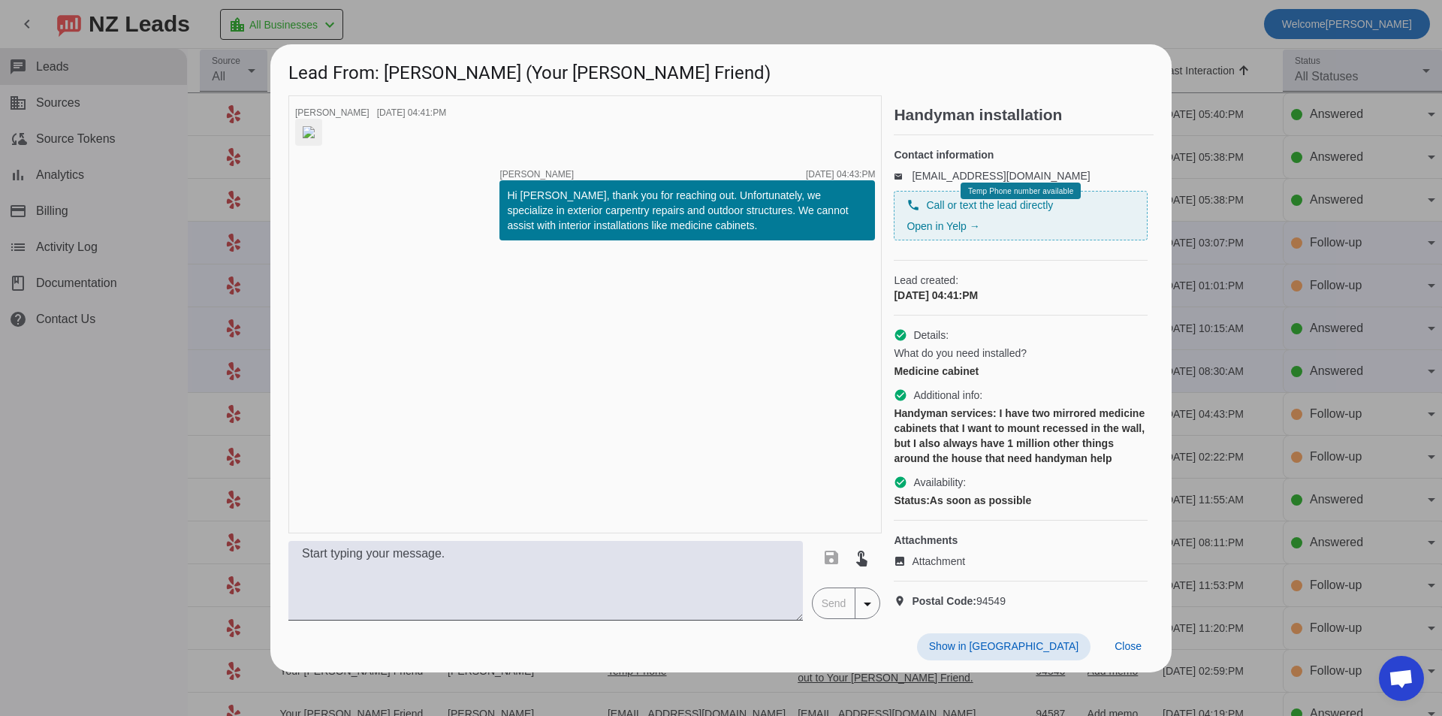
click at [43, 385] on div at bounding box center [721, 358] width 1442 height 716
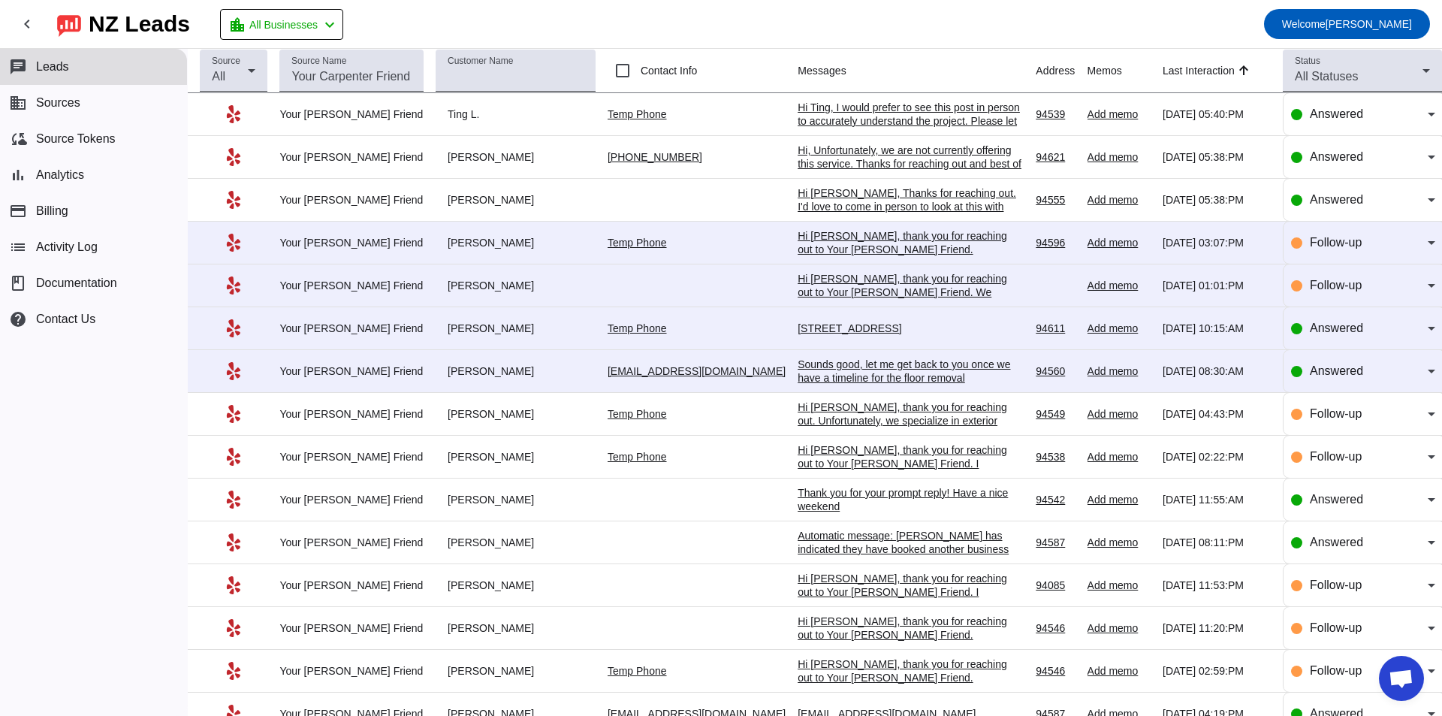
click at [823, 368] on div "Sounds good, let me get back to you once we have a timeline for the floor remov…" at bounding box center [910, 371] width 225 height 27
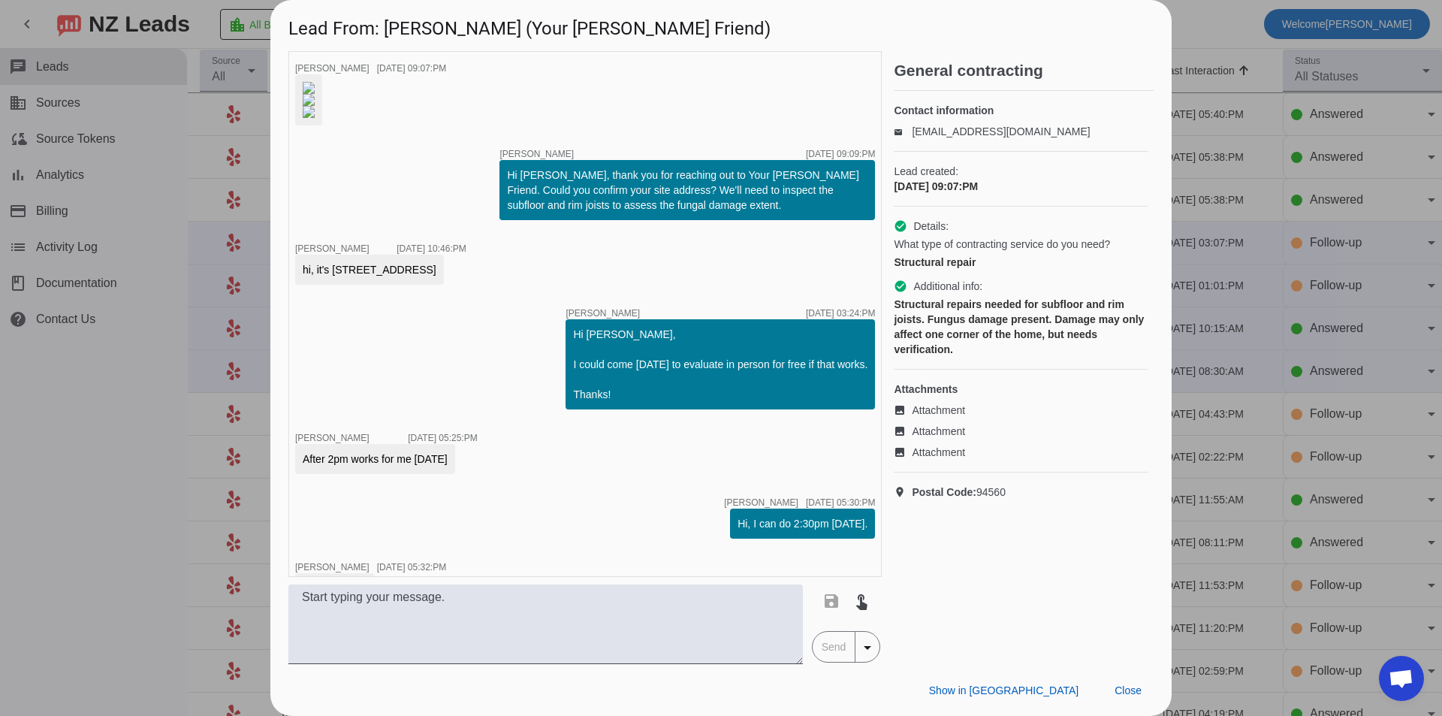
scroll to position [899, 0]
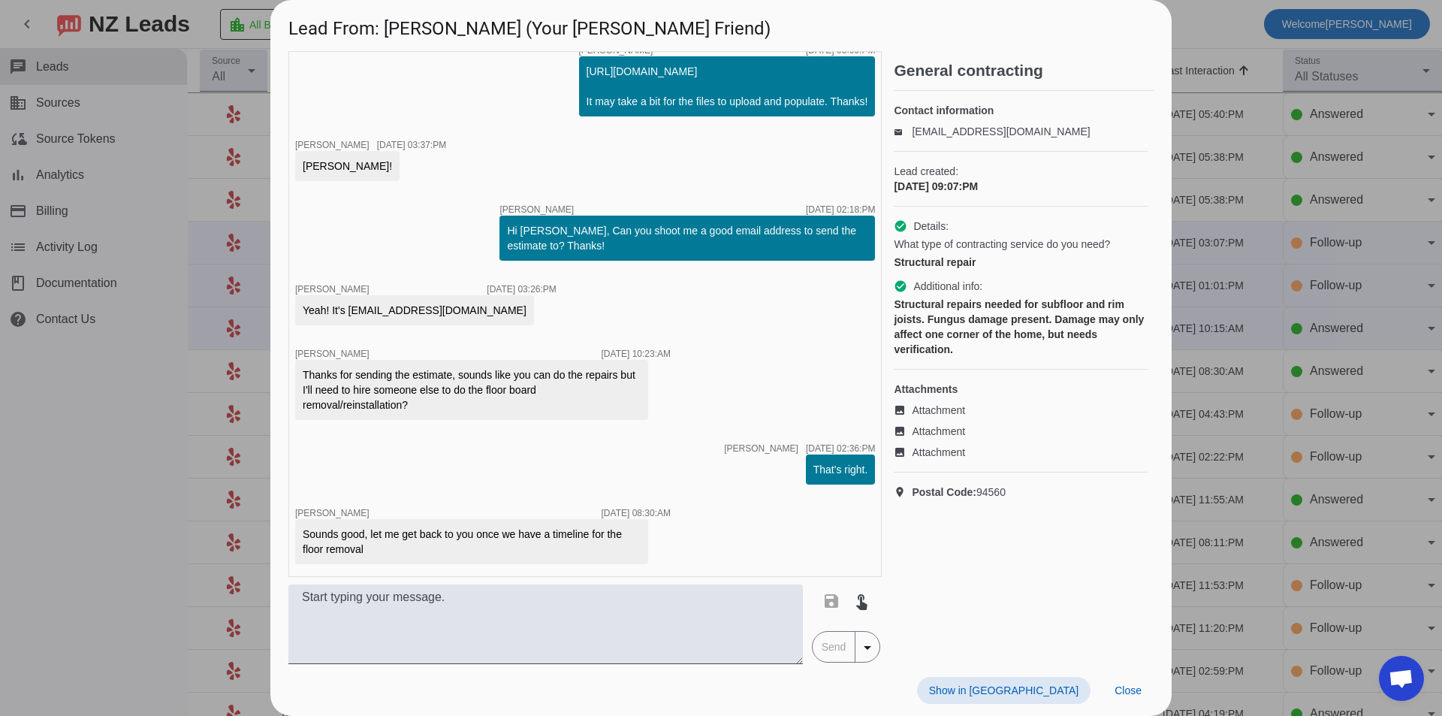
click at [126, 473] on div at bounding box center [721, 358] width 1442 height 716
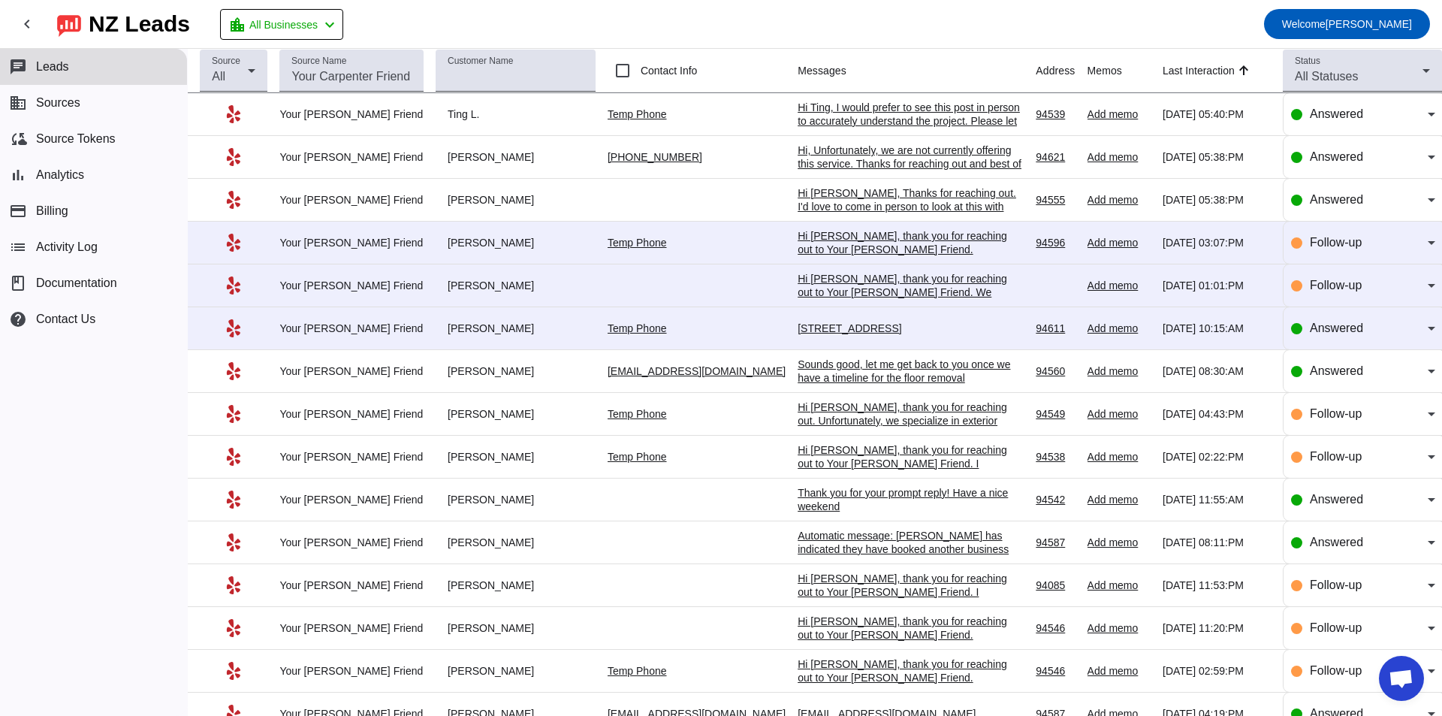
click at [920, 329] on div "[STREET_ADDRESS]" at bounding box center [910, 328] width 225 height 14
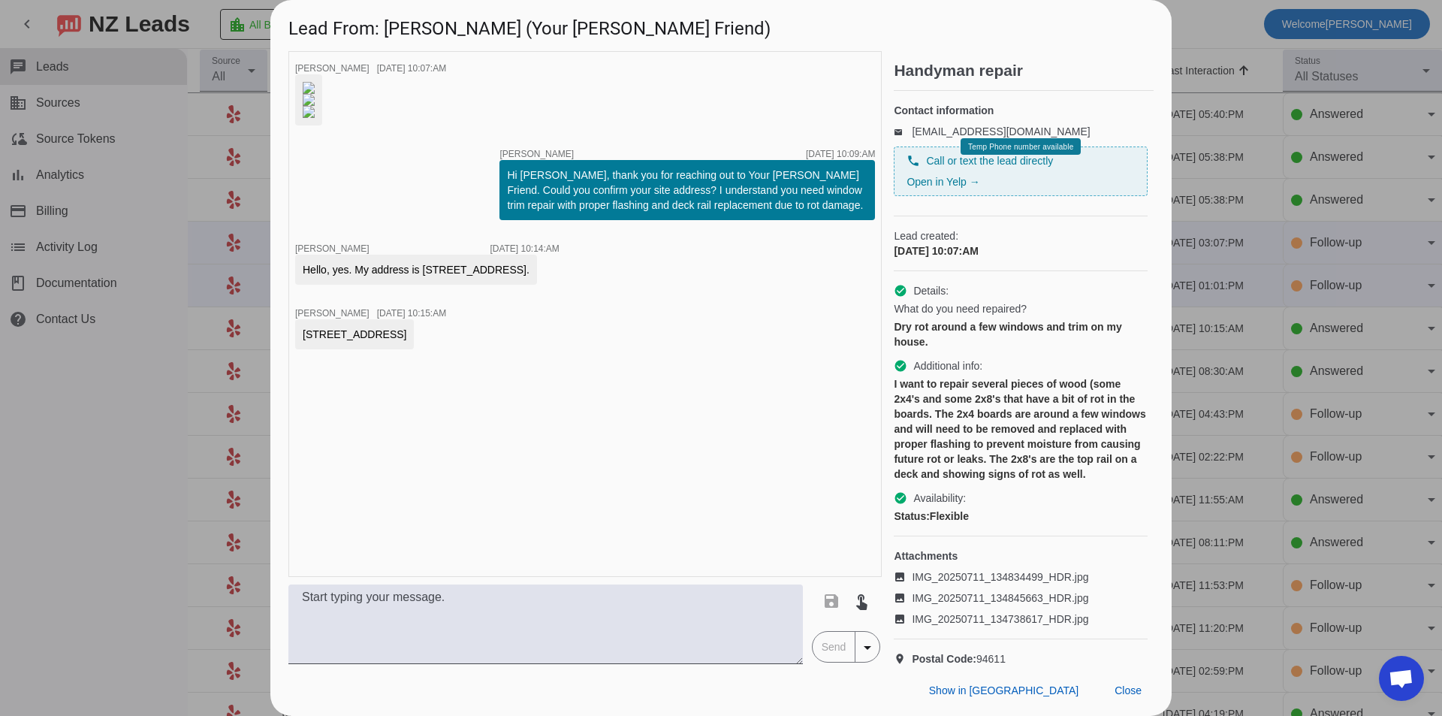
click at [315, 106] on link at bounding box center [309, 100] width 12 height 12
click at [315, 94] on img at bounding box center [309, 88] width 12 height 12
click at [565, 601] on textarea at bounding box center [545, 624] width 515 height 80
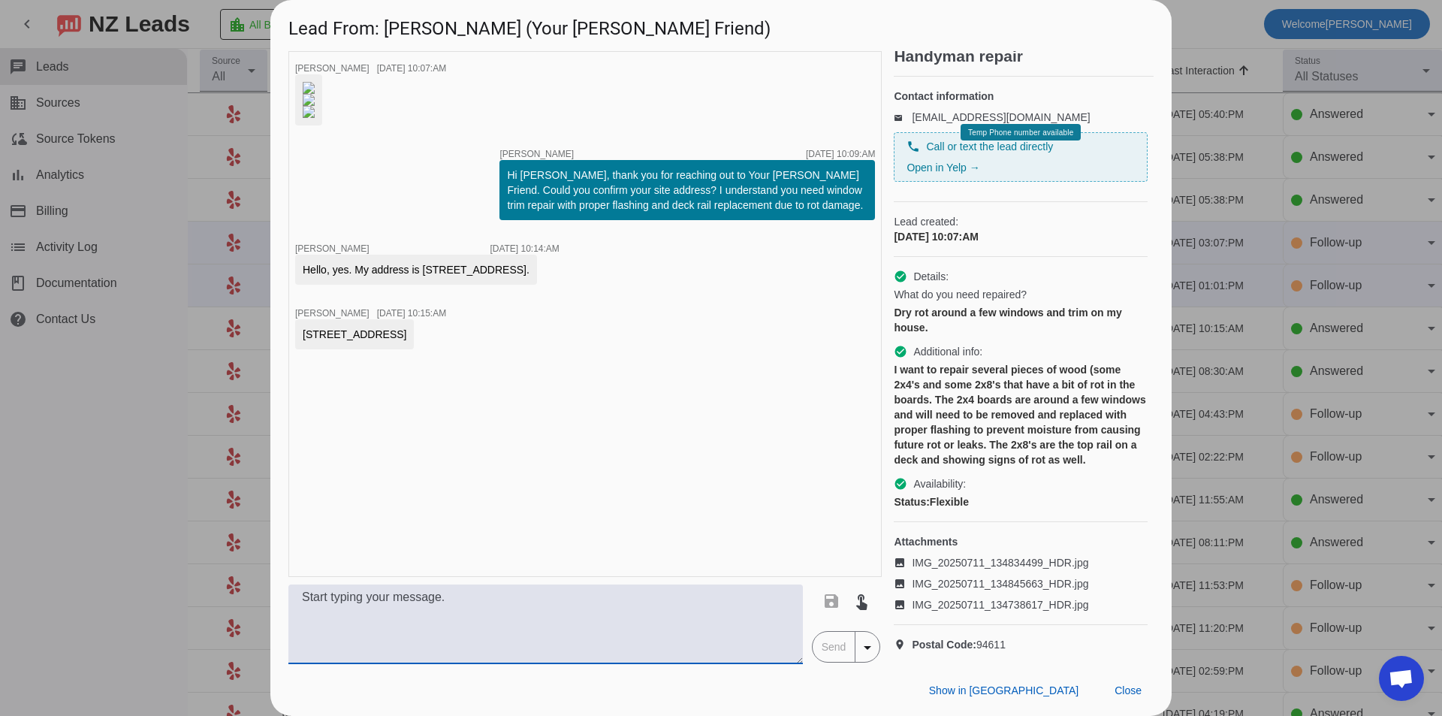
scroll to position [56, 0]
click at [315, 118] on img at bounding box center [309, 112] width 12 height 12
click at [315, 94] on img at bounding box center [309, 88] width 12 height 12
click at [315, 106] on img at bounding box center [309, 100] width 12 height 12
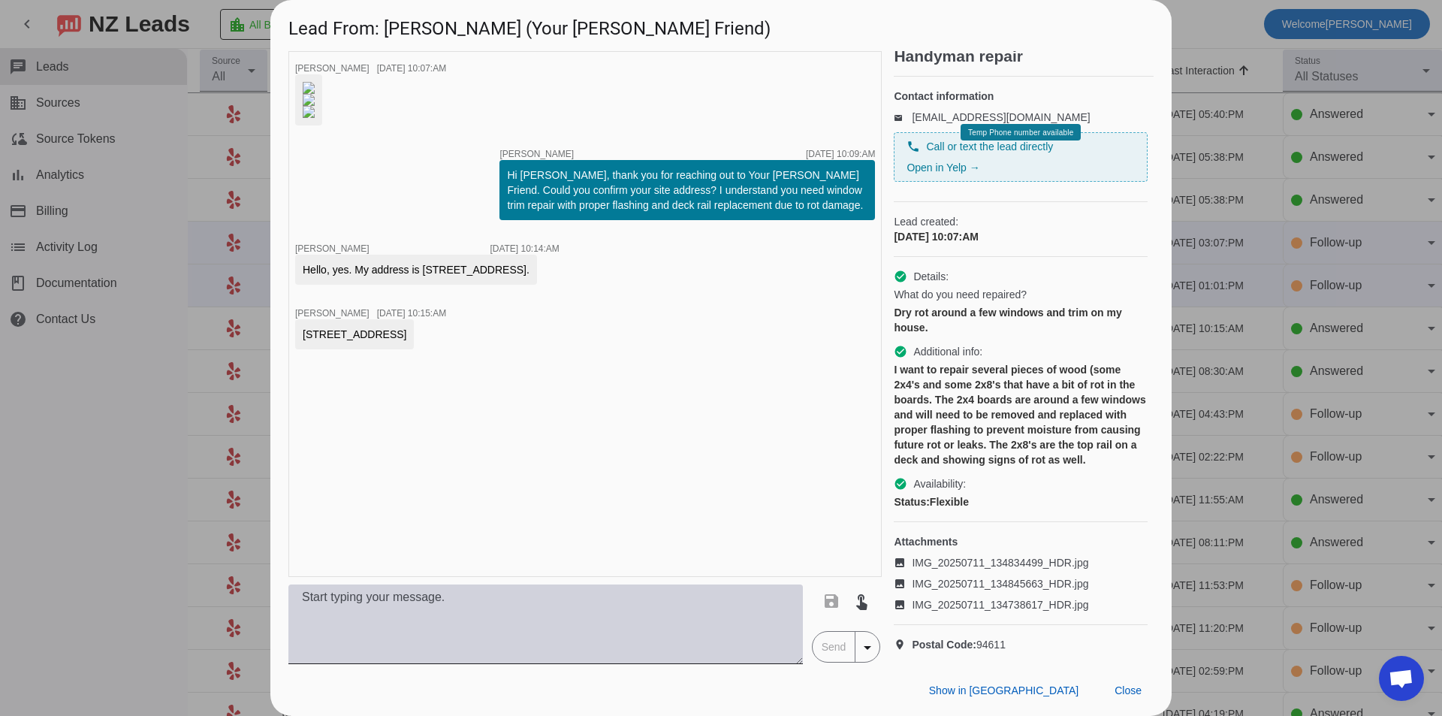
click at [442, 602] on textarea at bounding box center [545, 624] width 515 height 80
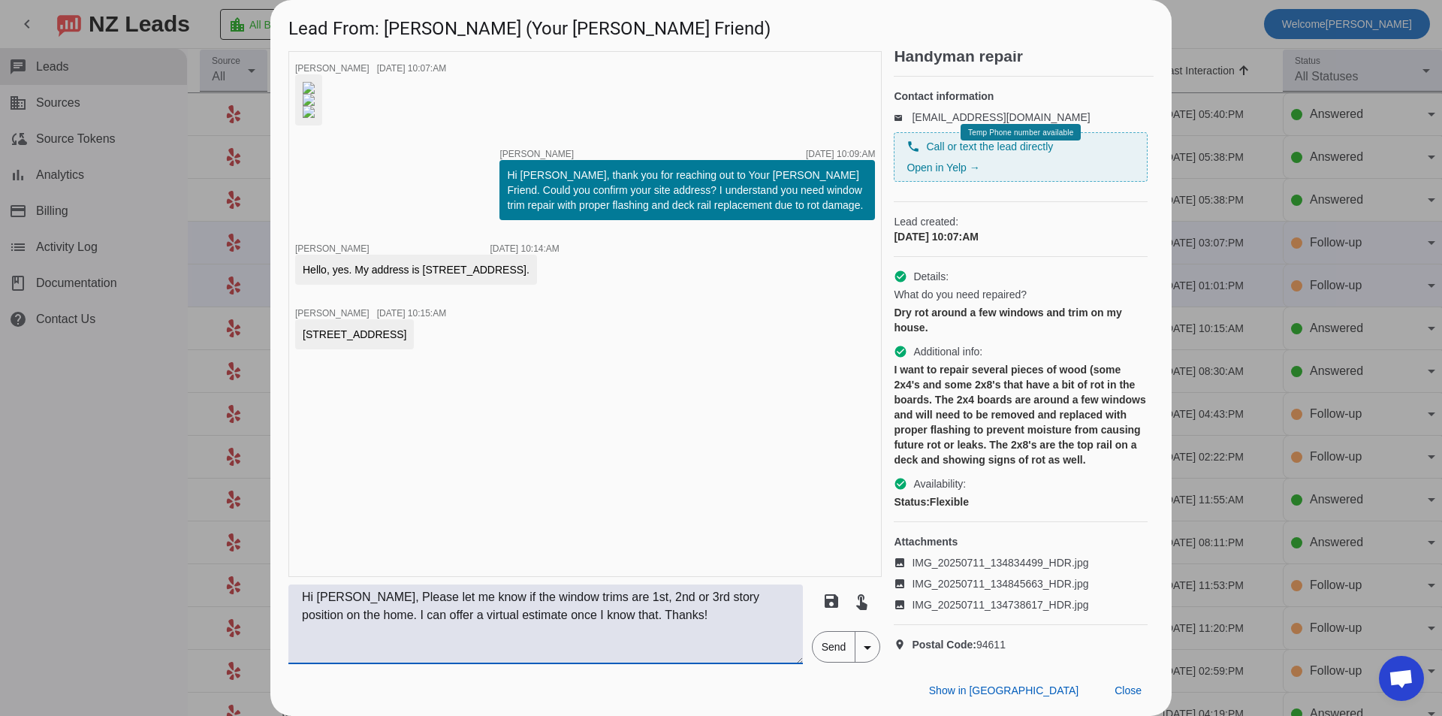
type textarea "Hi [PERSON_NAME], Please let me know if the window trims are 1st, 2nd or 3rd st…"
click at [832, 649] on span "Send" at bounding box center [834, 647] width 43 height 30
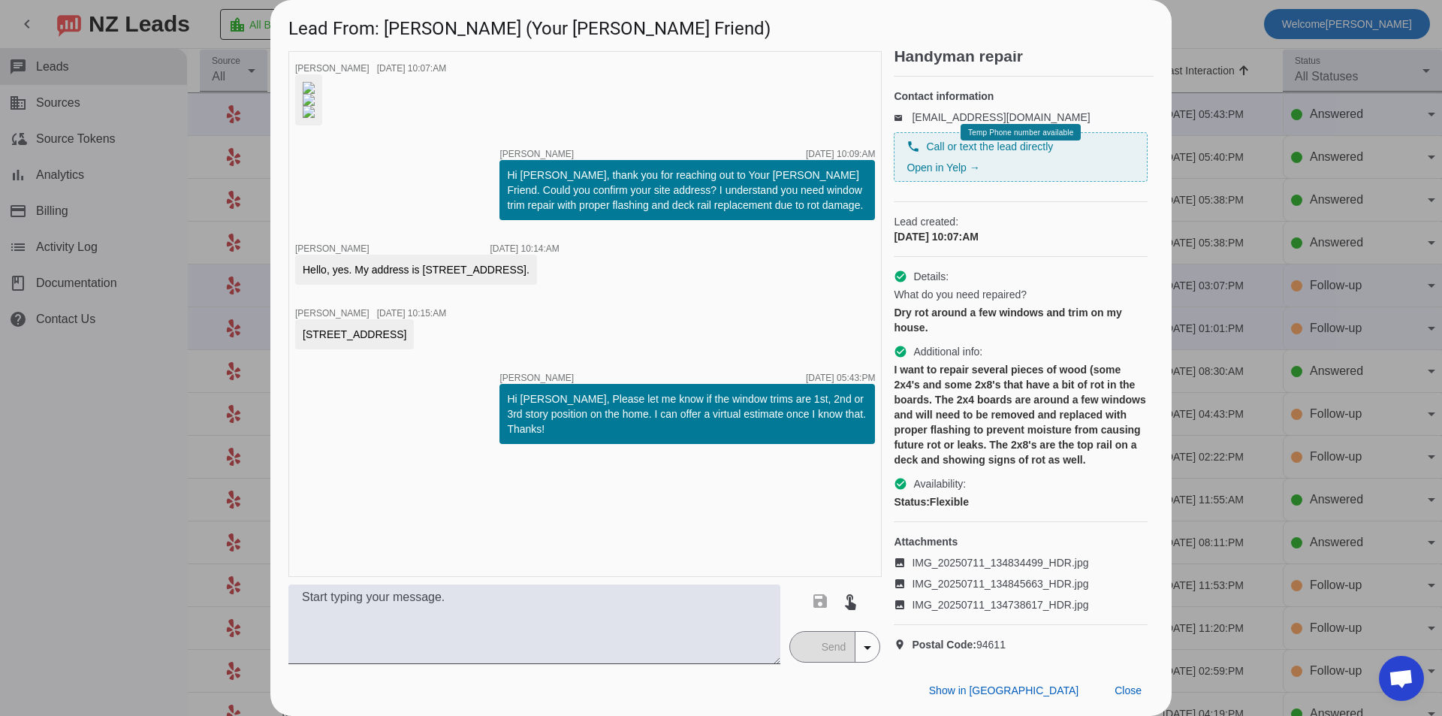
scroll to position [57, 0]
click at [183, 456] on div at bounding box center [721, 358] width 1442 height 716
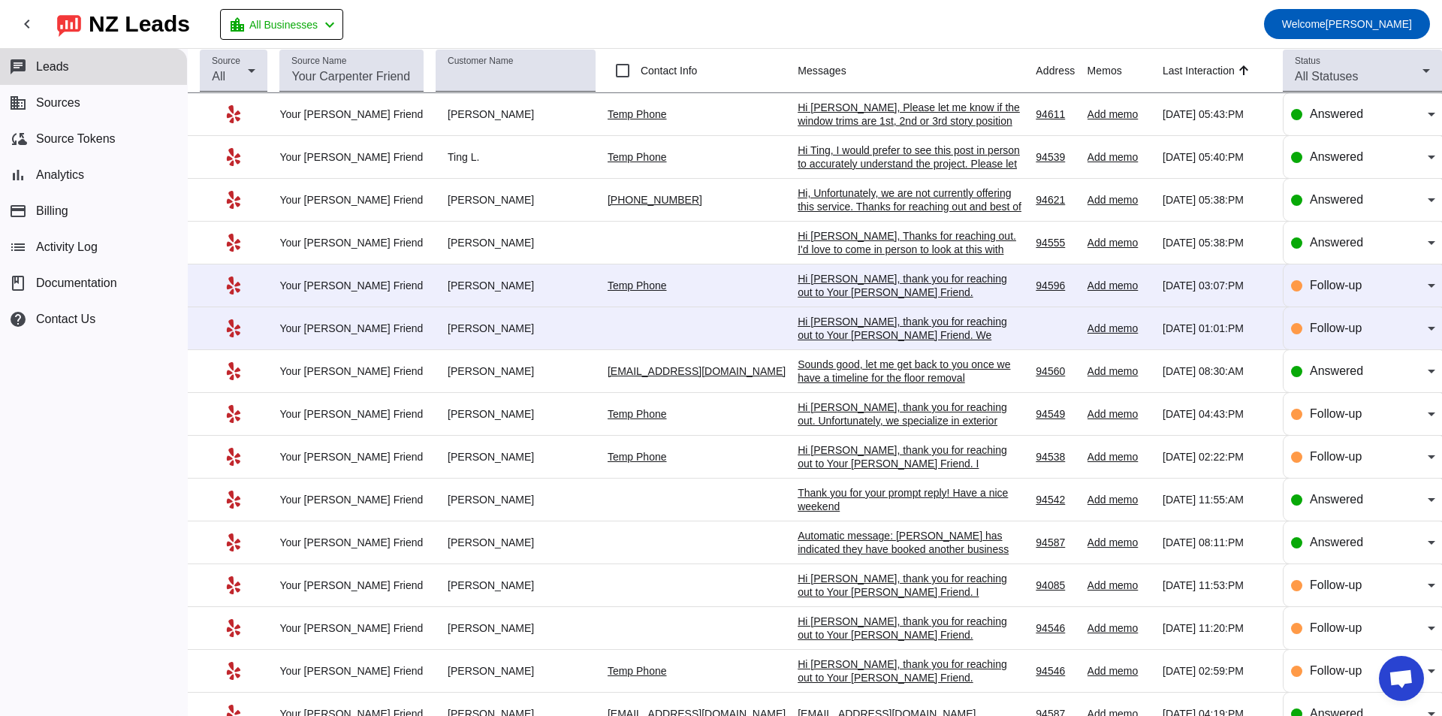
click at [801, 327] on div "Hi [PERSON_NAME], thank you for reaching out to Your [PERSON_NAME] Friend. We s…" at bounding box center [910, 349] width 225 height 68
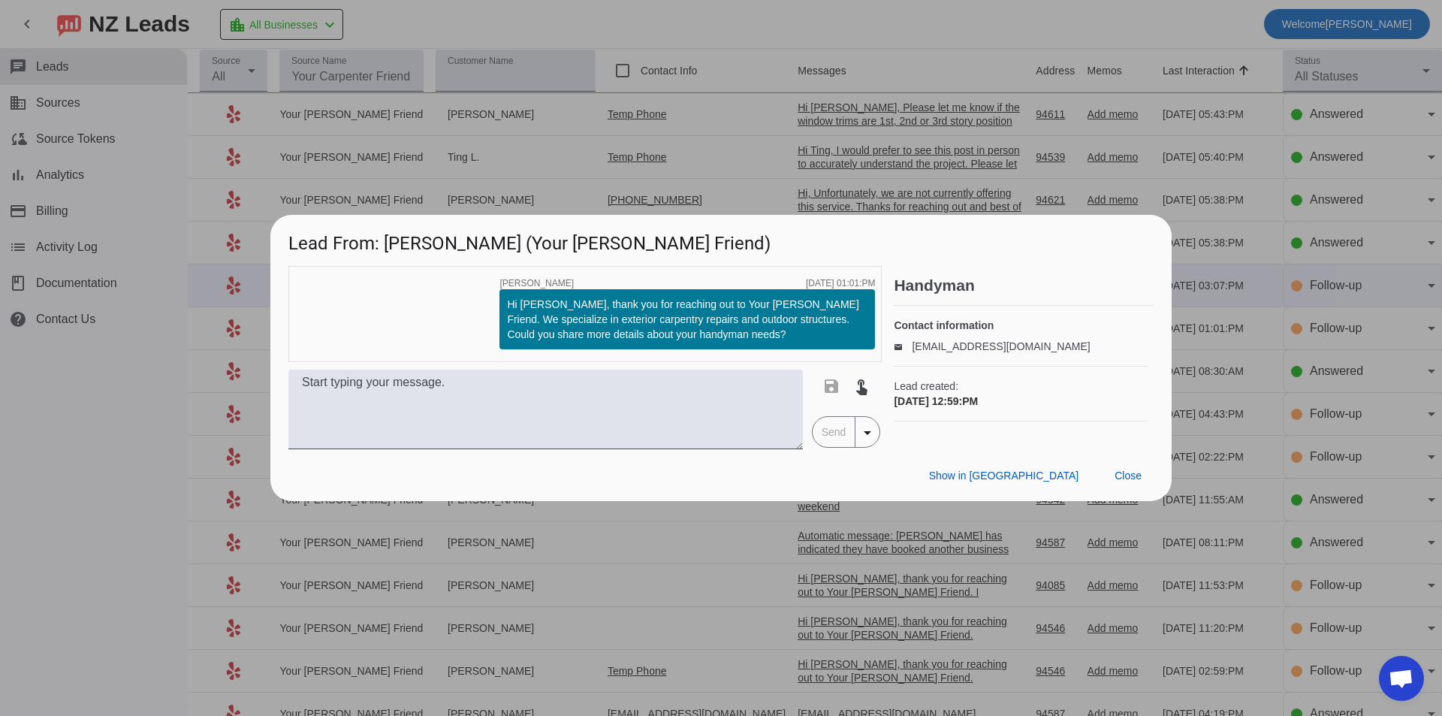
click at [140, 402] on div at bounding box center [721, 358] width 1442 height 716
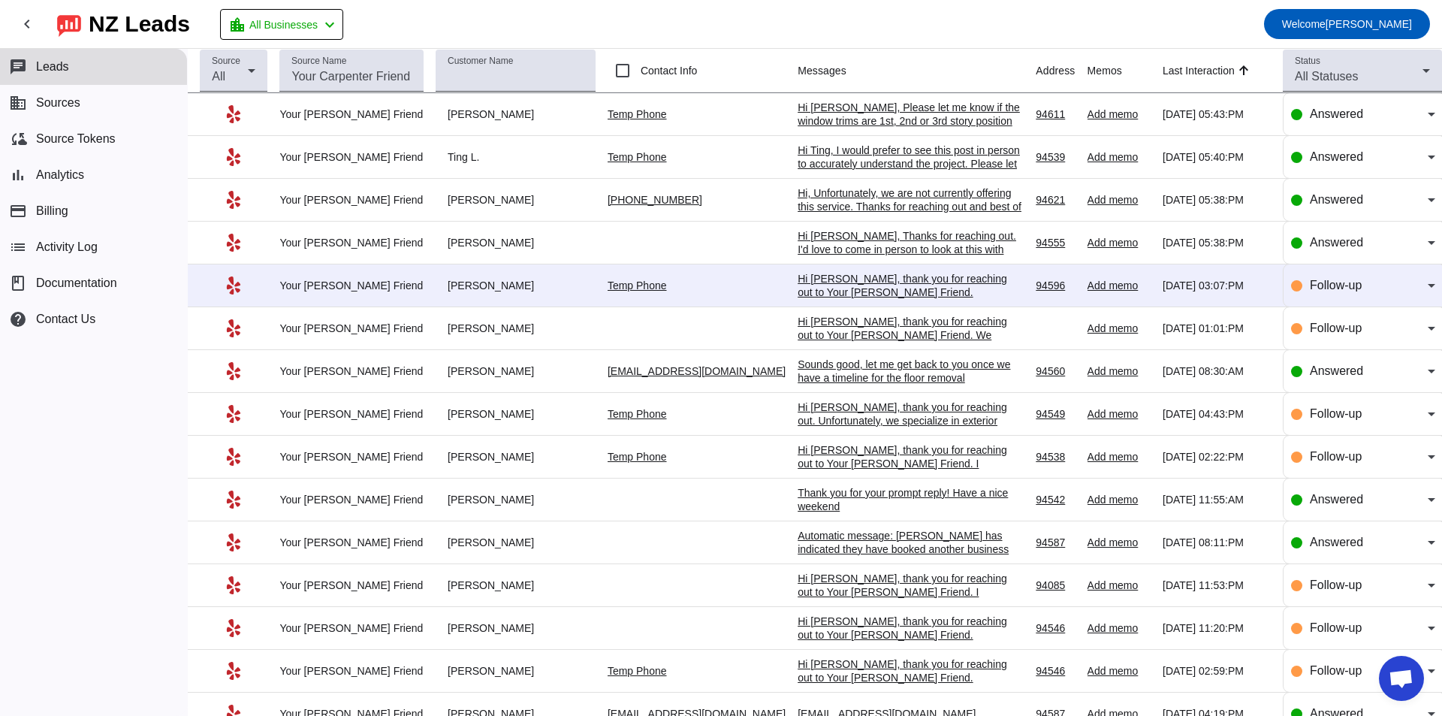
click at [931, 282] on div "Hi [PERSON_NAME], thank you for reaching out to Your [PERSON_NAME] Friend. Unfo…" at bounding box center [910, 312] width 225 height 81
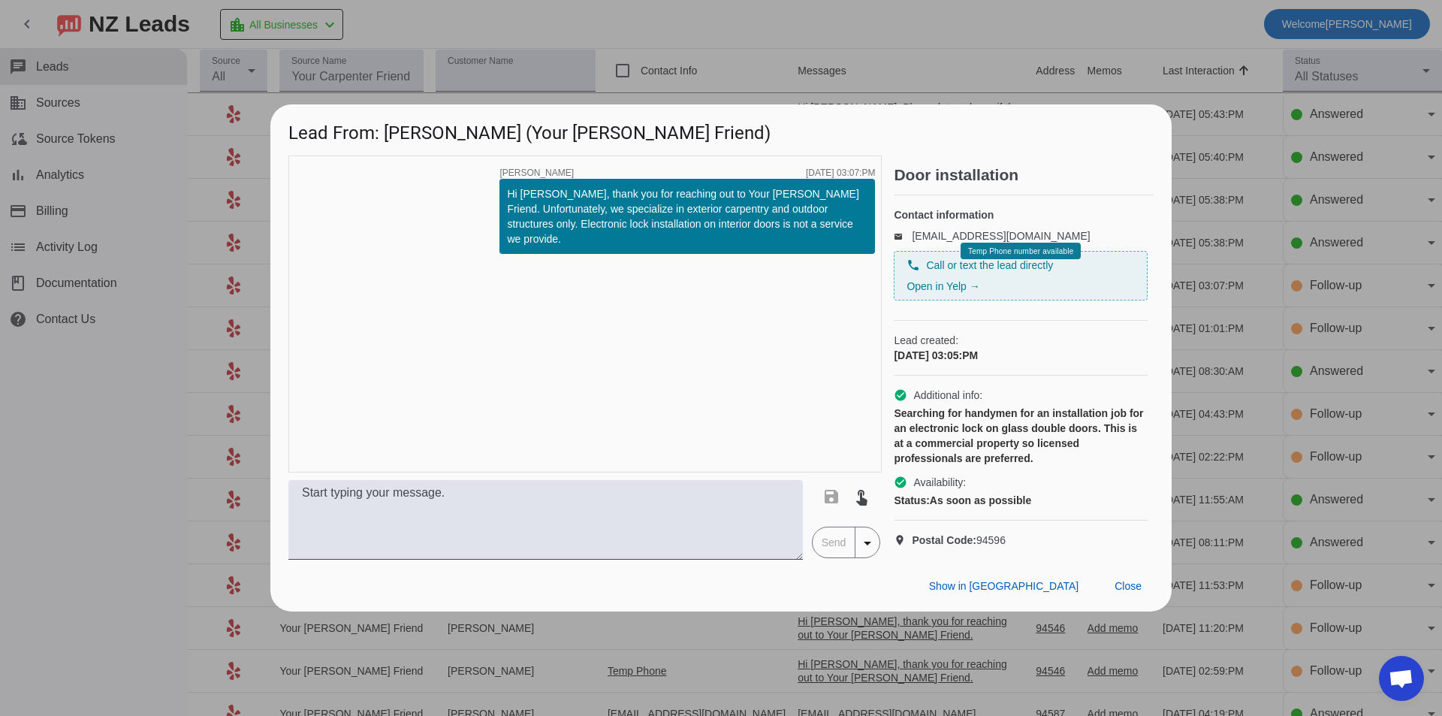
click at [71, 364] on div at bounding box center [721, 358] width 1442 height 716
